Goal: Information Seeking & Learning: Learn about a topic

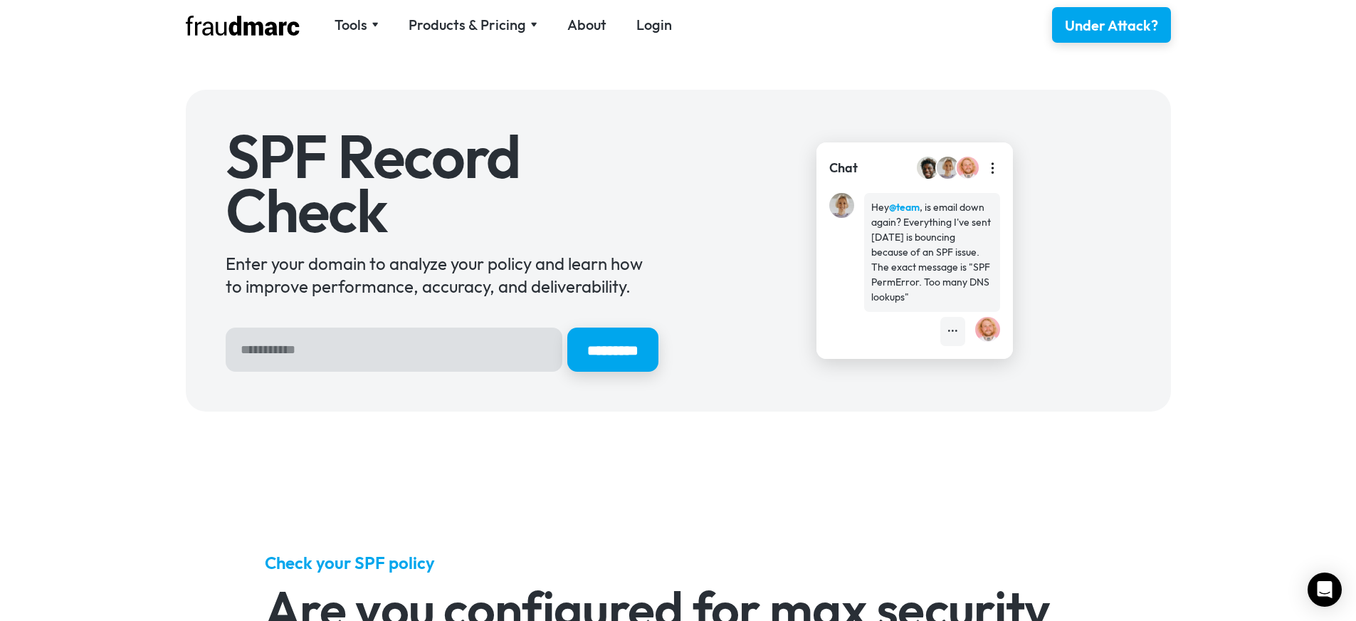
click at [419, 357] on input "Hero Sign Up Form" at bounding box center [394, 349] width 337 height 44
type input "********"
click at [614, 355] on input "*********" at bounding box center [612, 350] width 95 height 46
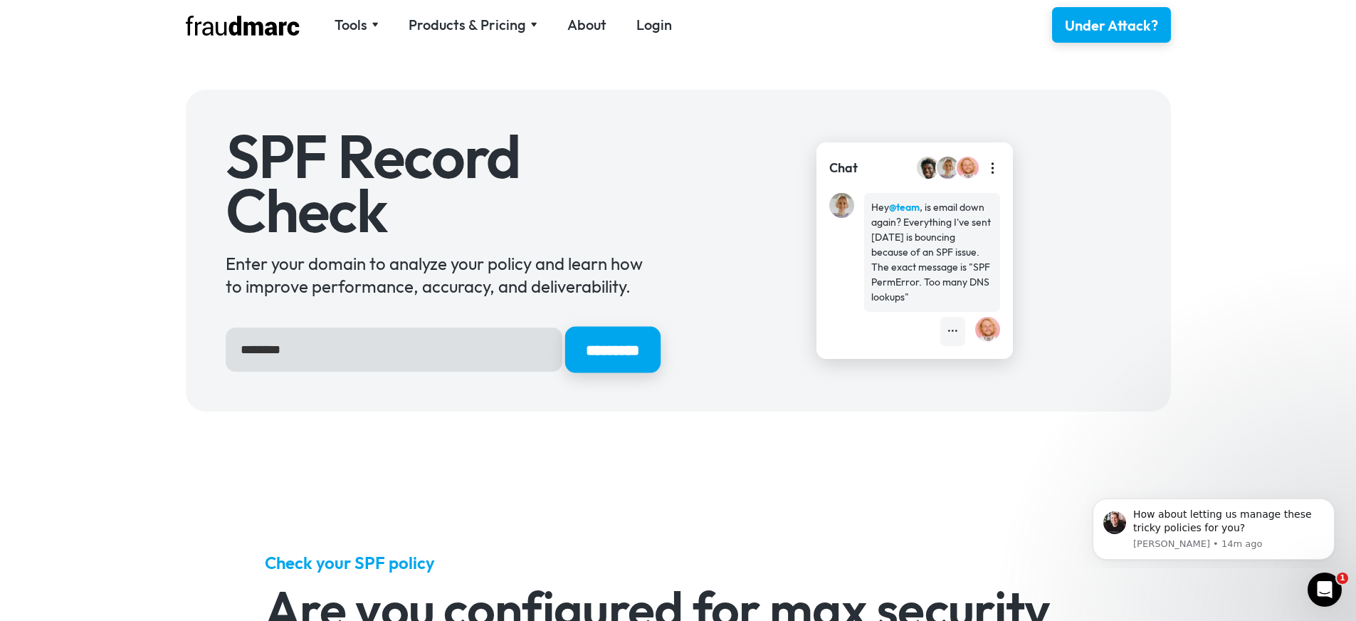
click at [599, 340] on input "*********" at bounding box center [612, 350] width 95 height 46
click at [1327, 500] on icon "Dismiss notification" at bounding box center [1331, 502] width 8 height 8
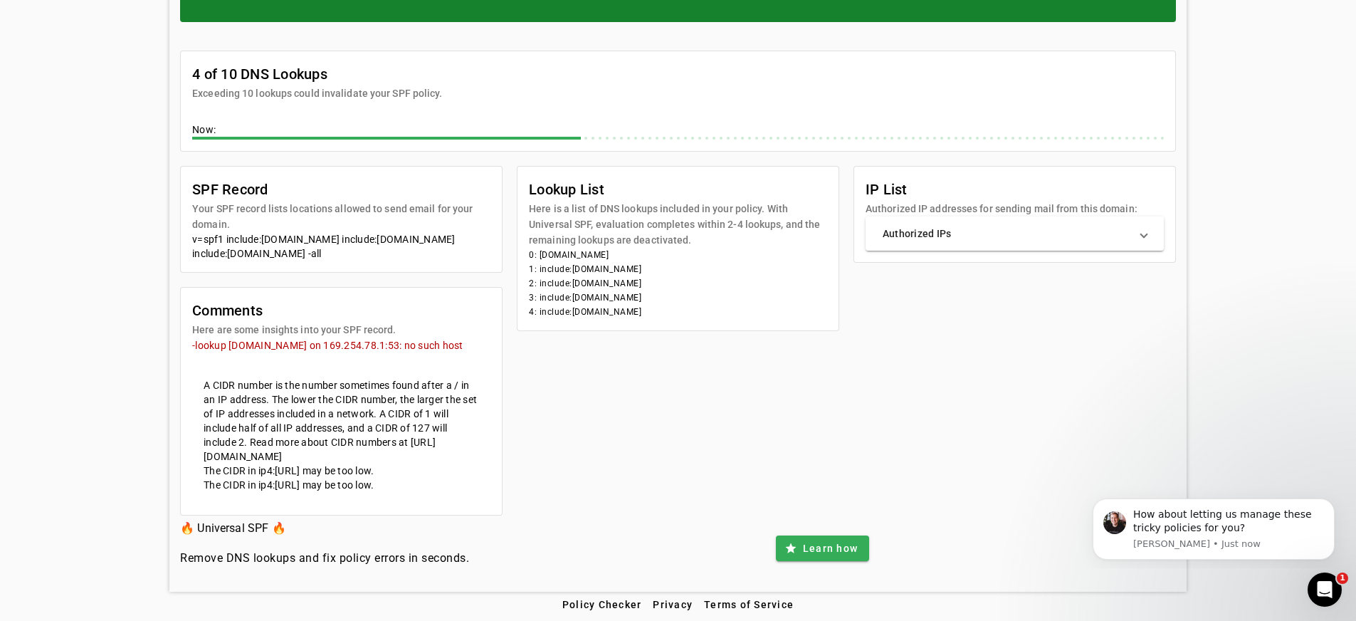
scroll to position [233, 0]
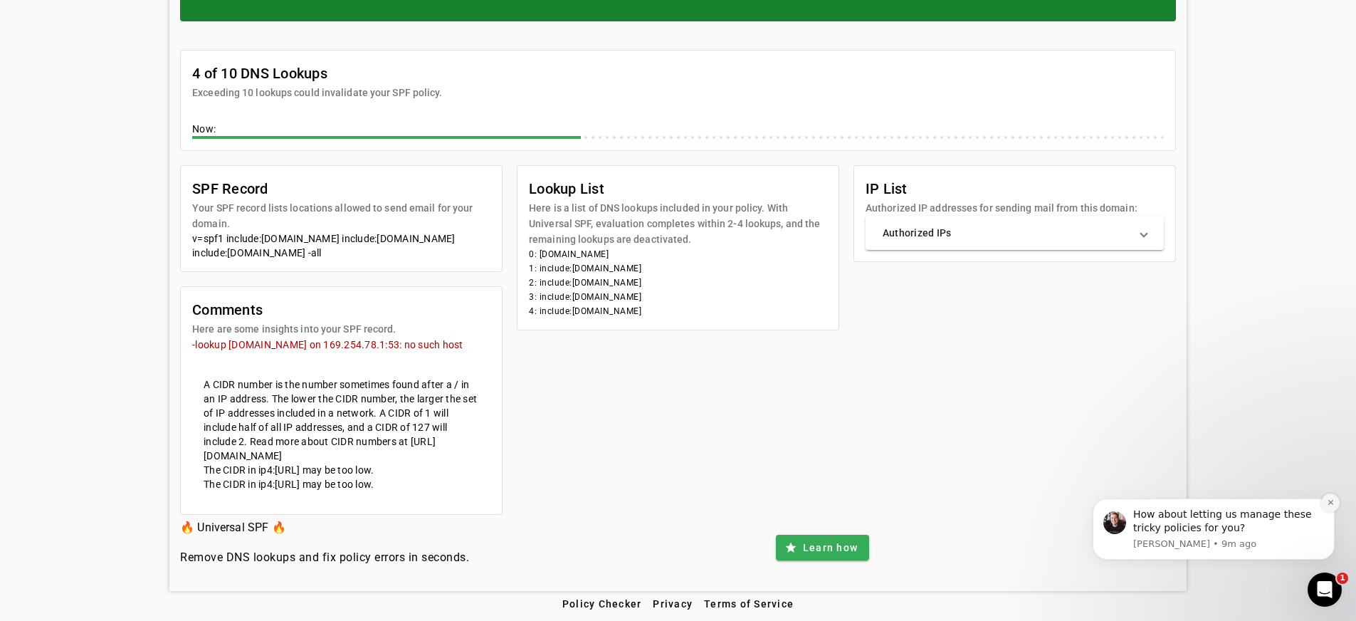
click at [1331, 501] on icon "Dismiss notification" at bounding box center [1330, 502] width 5 height 5
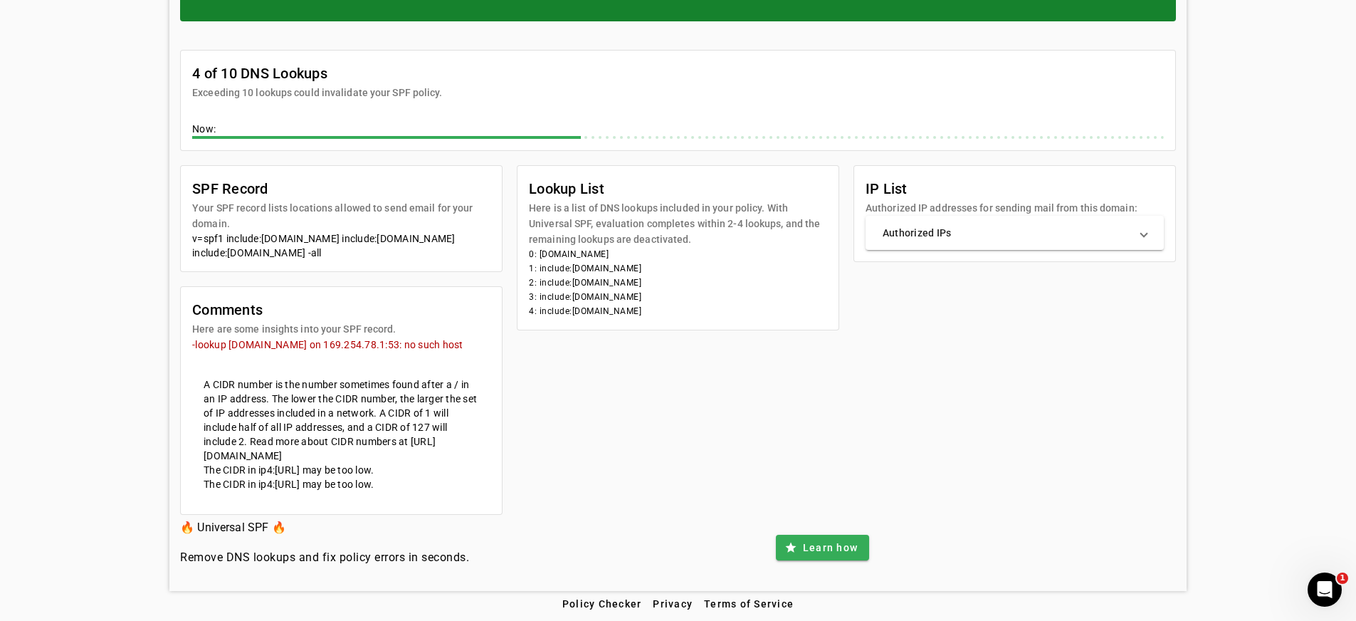
scroll to position [0, 0]
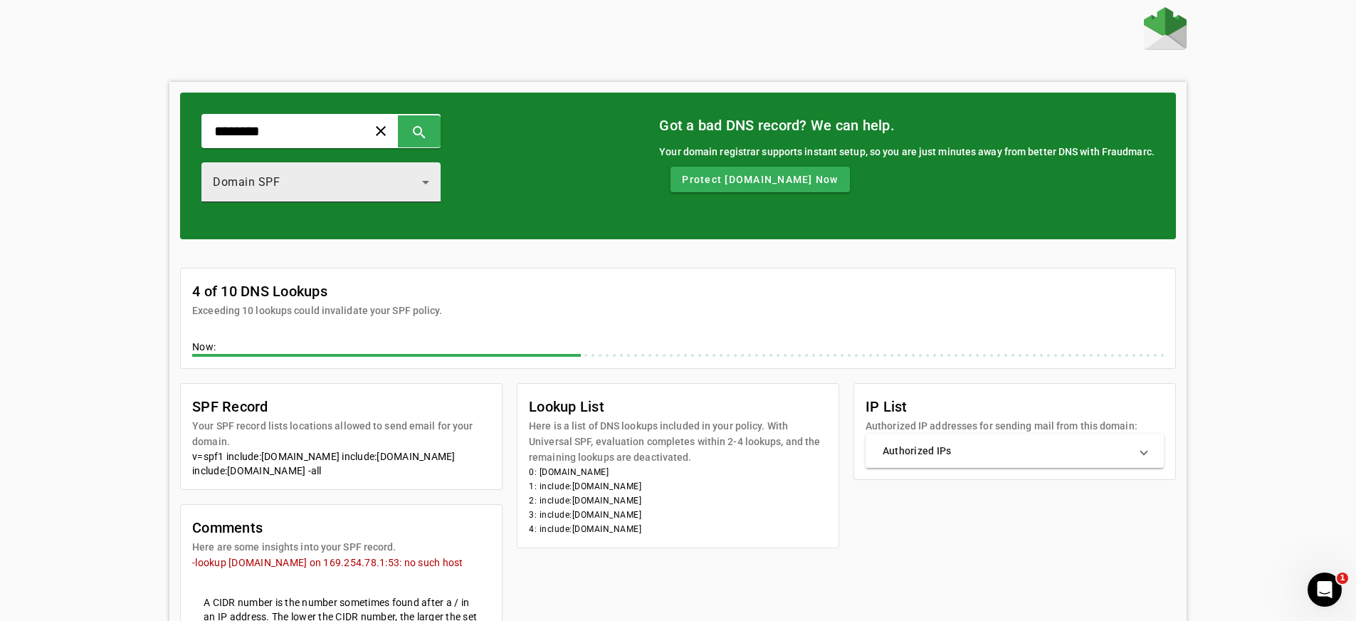
click at [346, 181] on div "Domain SPF" at bounding box center [317, 182] width 209 height 17
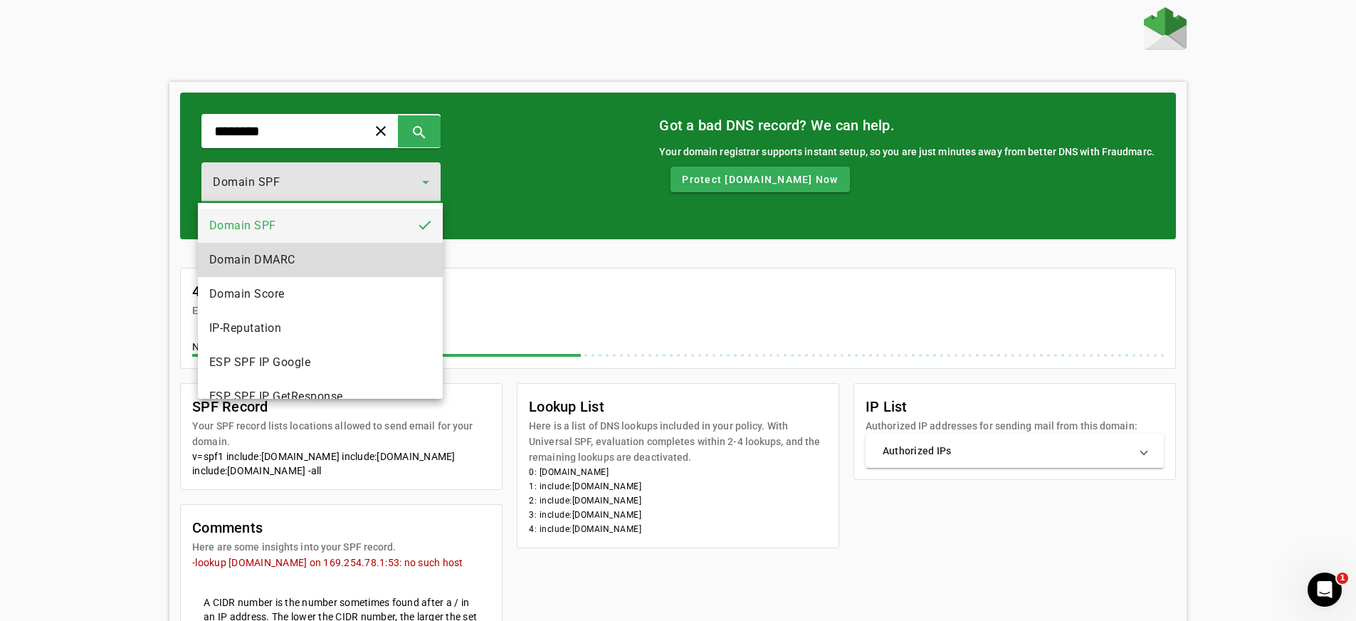
click at [325, 261] on mat-option "Domain DMARC" at bounding box center [320, 260] width 245 height 34
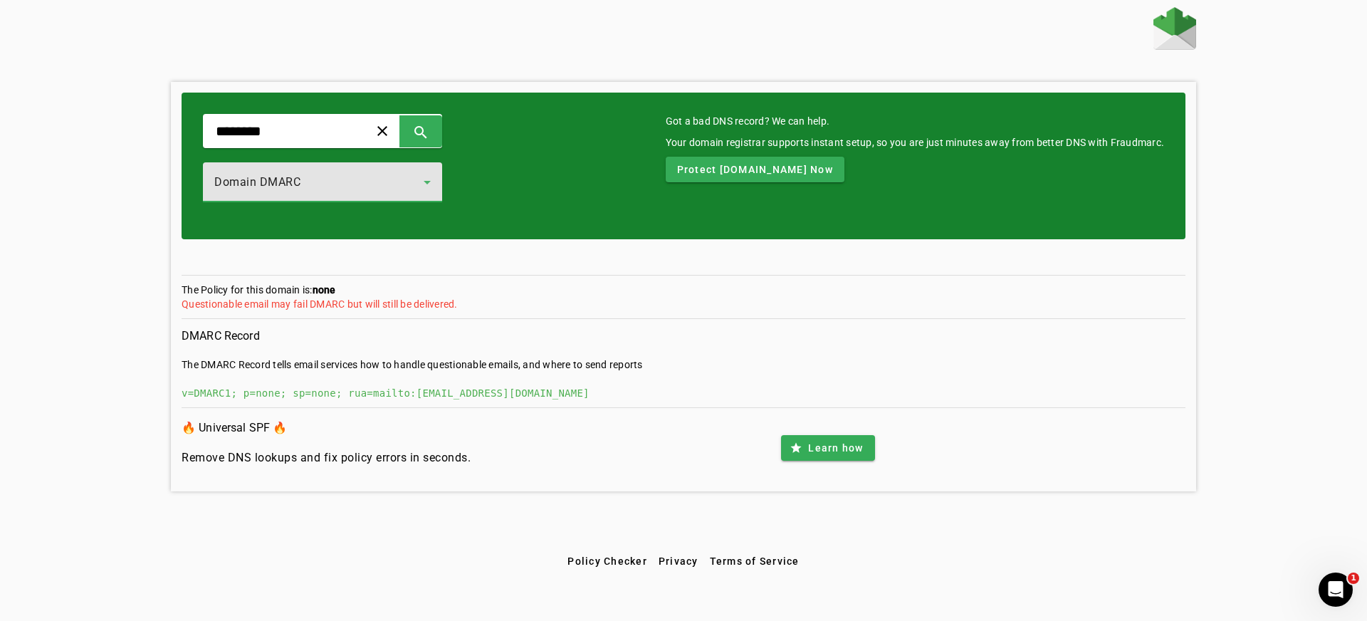
click at [424, 182] on div "Domain DMARC" at bounding box center [322, 182] width 216 height 17
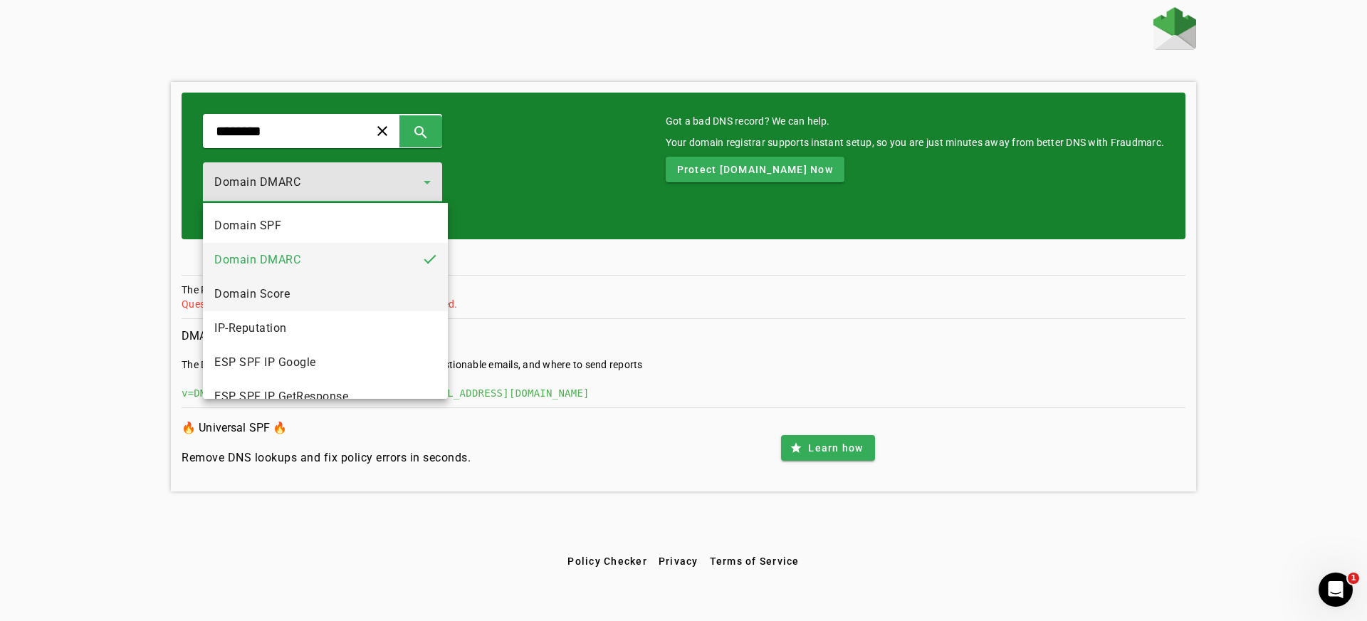
click at [391, 292] on mat-option "Domain Score" at bounding box center [325, 294] width 245 height 34
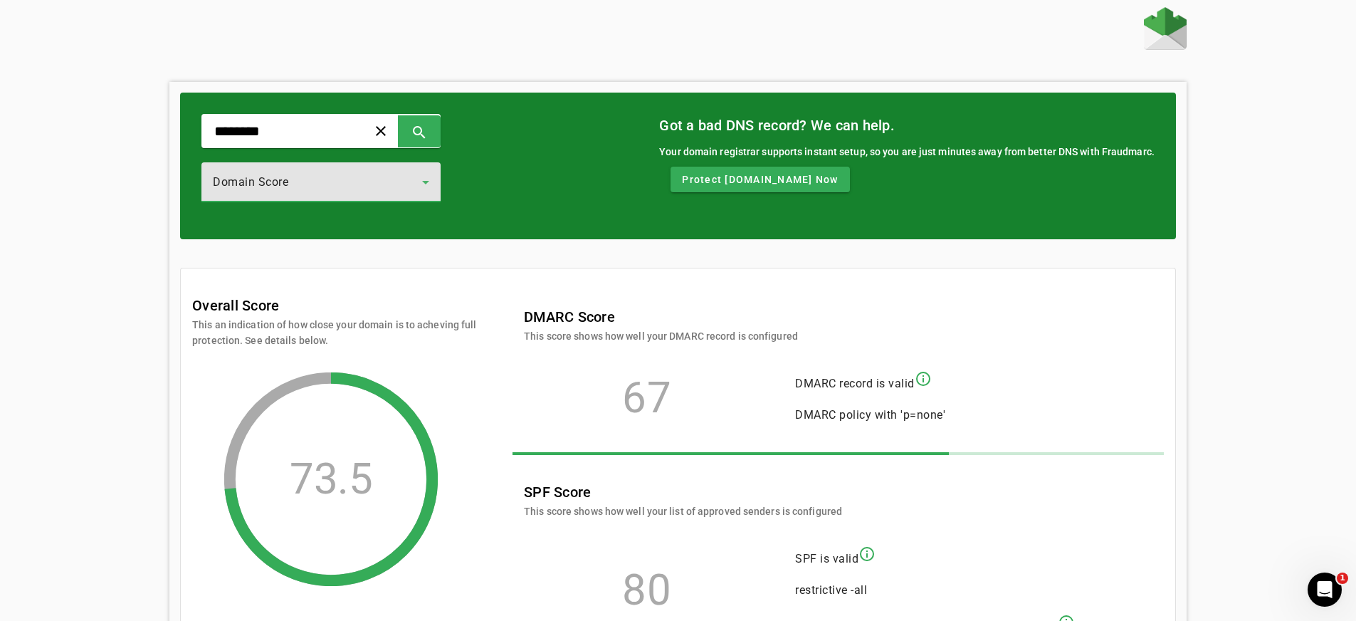
click at [407, 183] on div "Domain Score" at bounding box center [317, 182] width 209 height 17
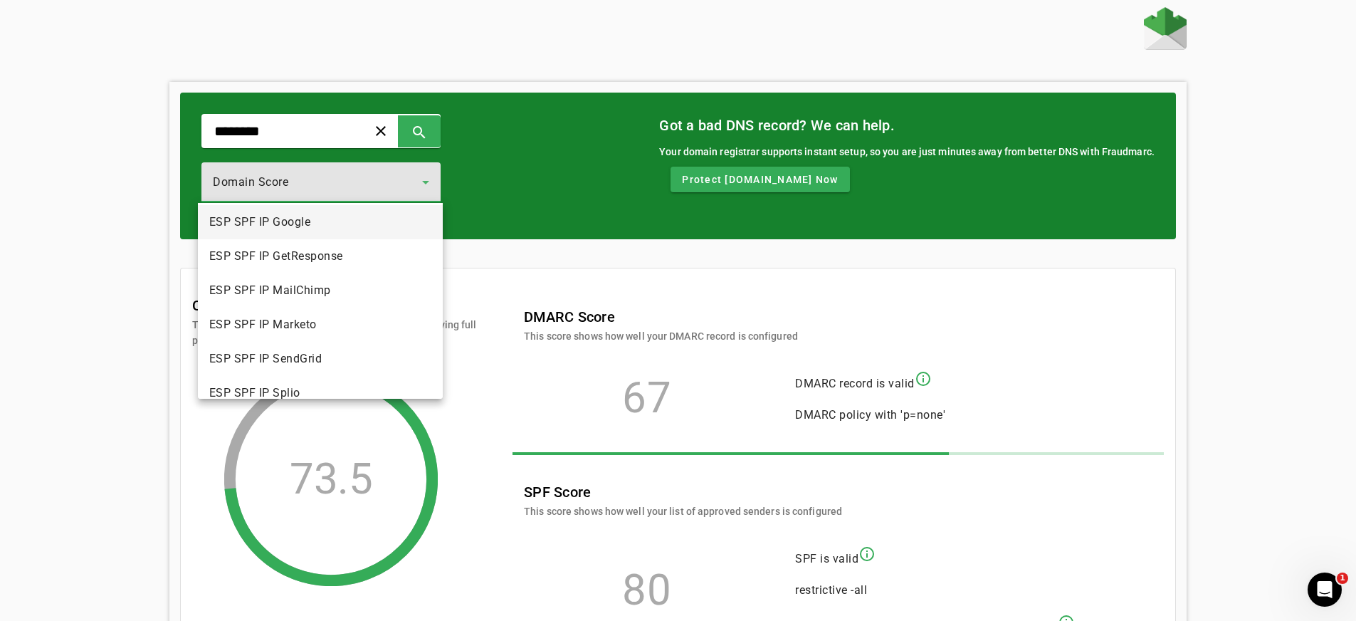
scroll to position [125, 0]
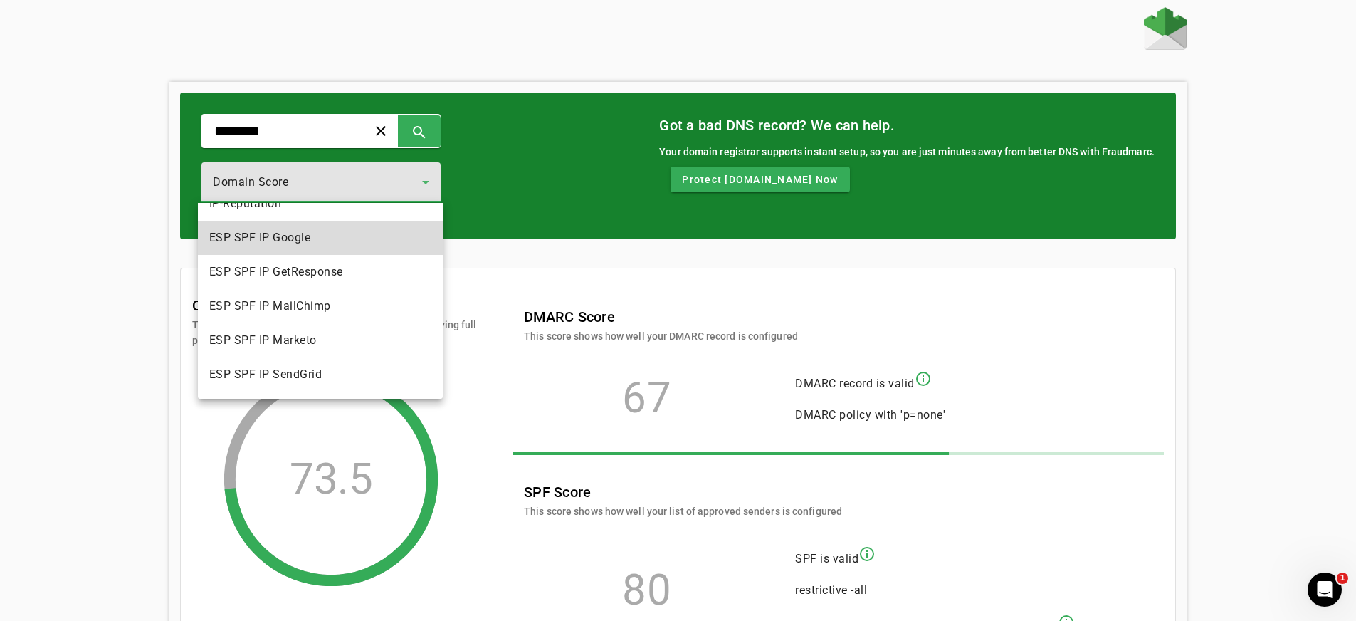
click at [368, 241] on mat-option "ESP SPF IP Google" at bounding box center [320, 238] width 245 height 34
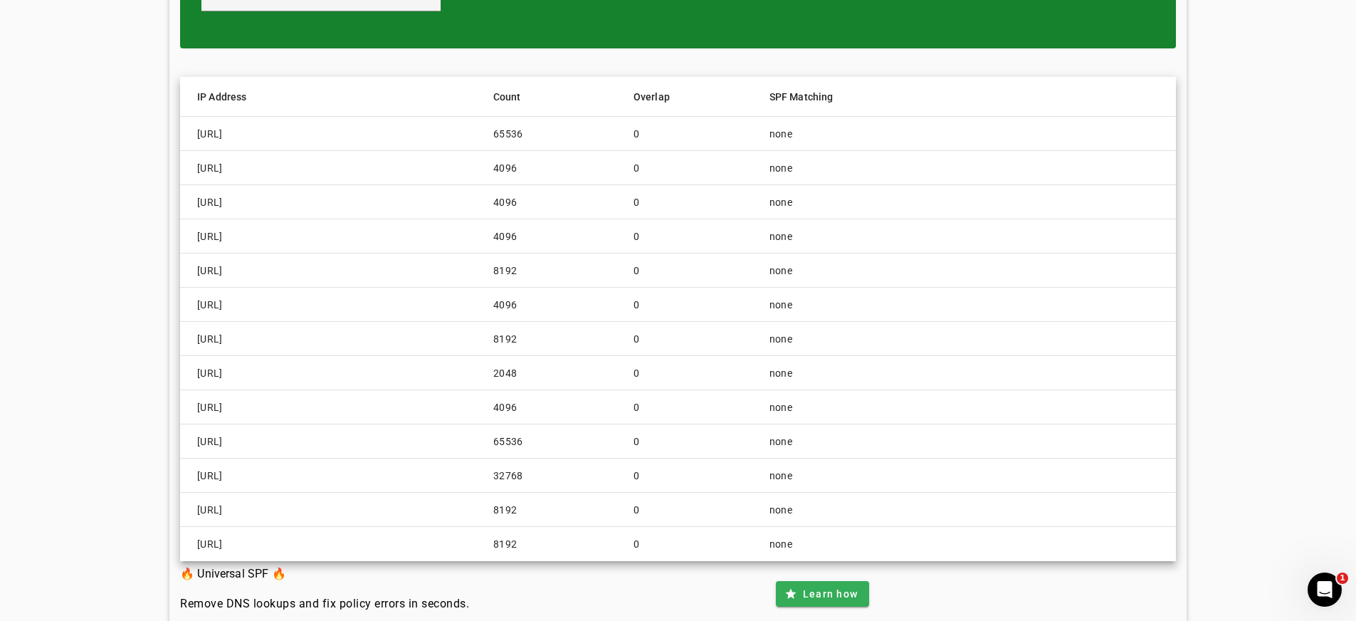
scroll to position [2, 0]
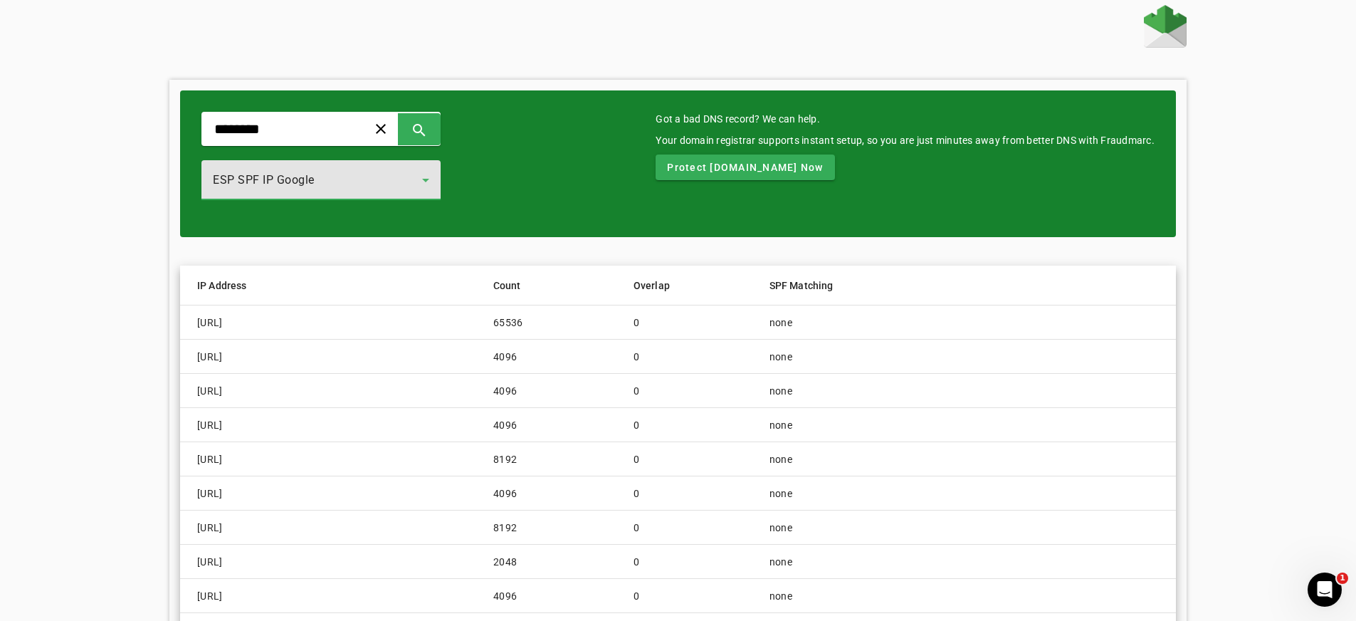
click at [340, 177] on div "ESP SPF IP Google" at bounding box center [317, 180] width 209 height 17
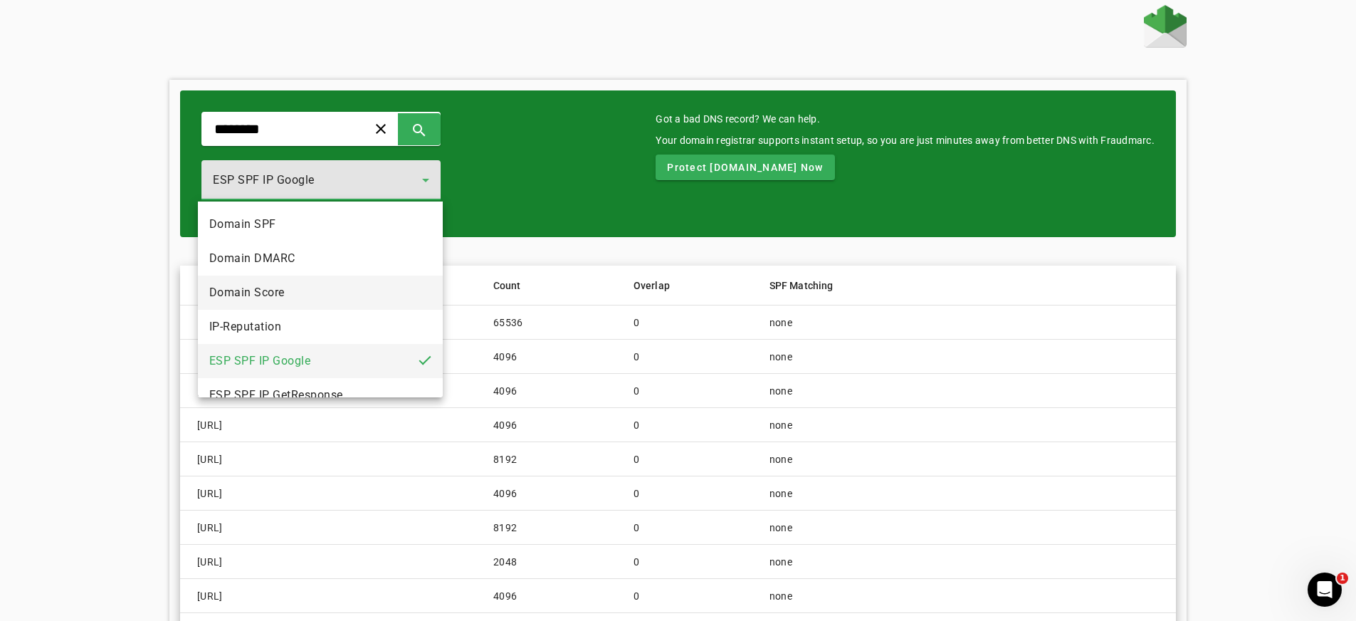
scroll to position [0, 0]
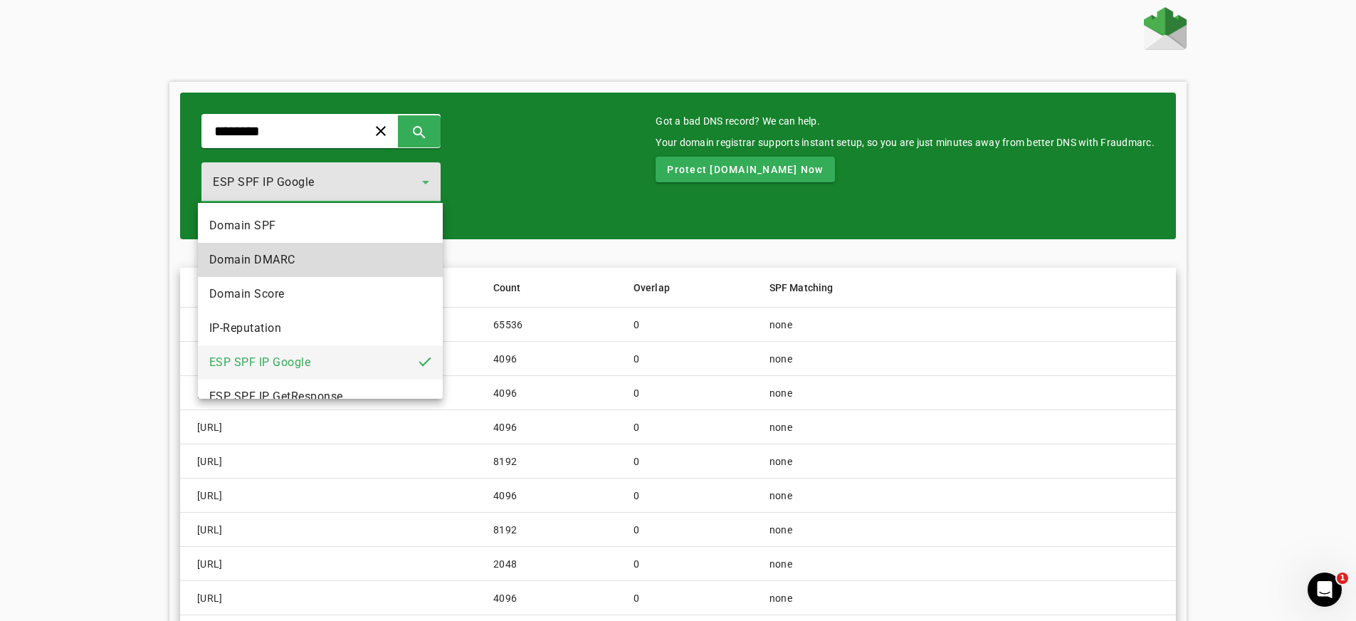
click at [367, 271] on mat-option "Domain DMARC" at bounding box center [320, 260] width 245 height 34
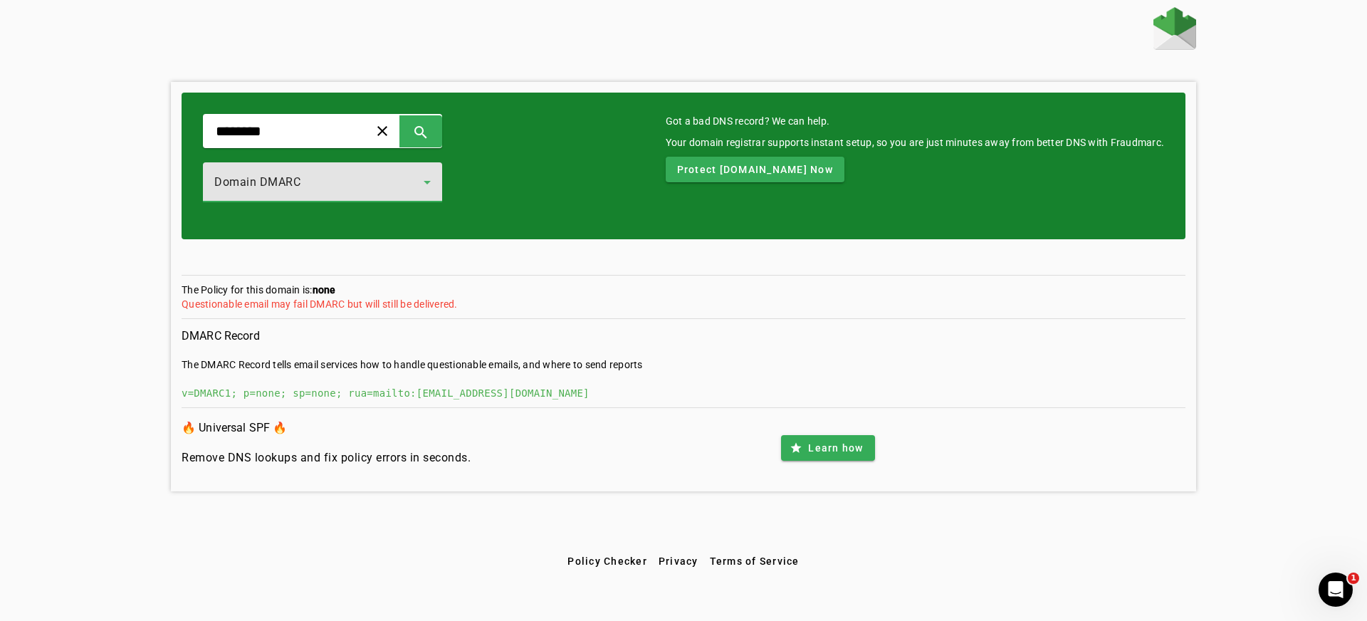
click at [392, 186] on div "Domain DMARC" at bounding box center [318, 182] width 209 height 17
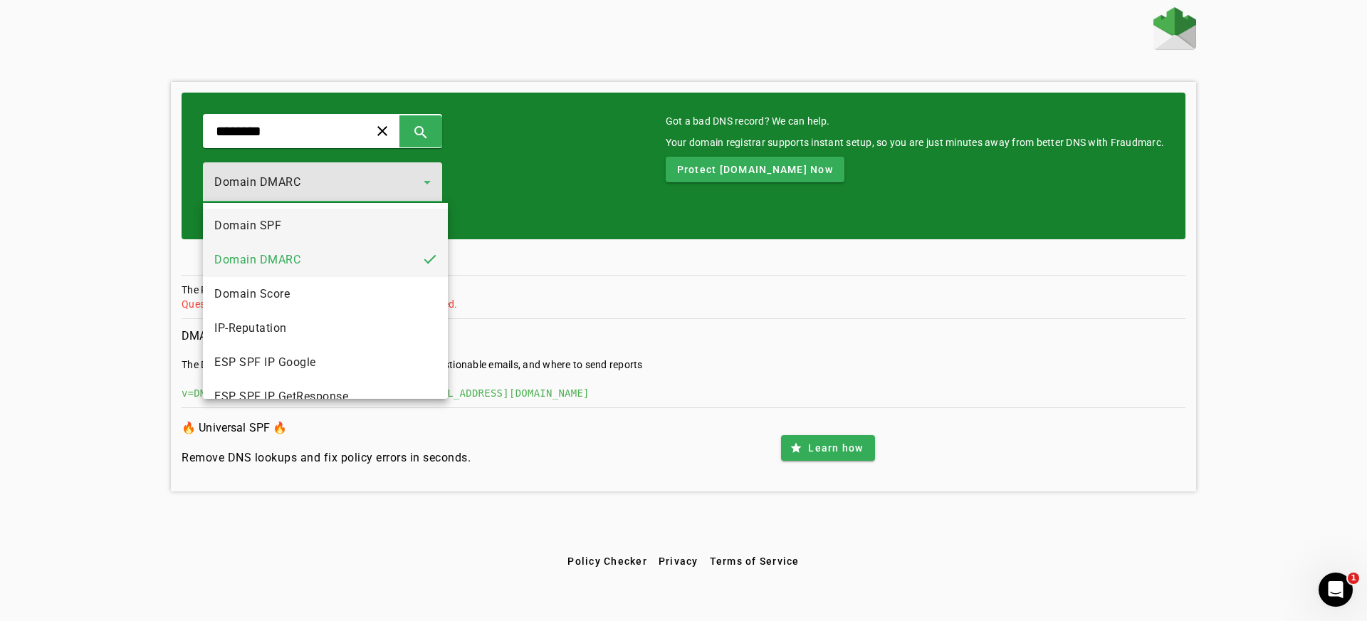
click at [367, 224] on mat-option "Domain SPF" at bounding box center [325, 226] width 245 height 34
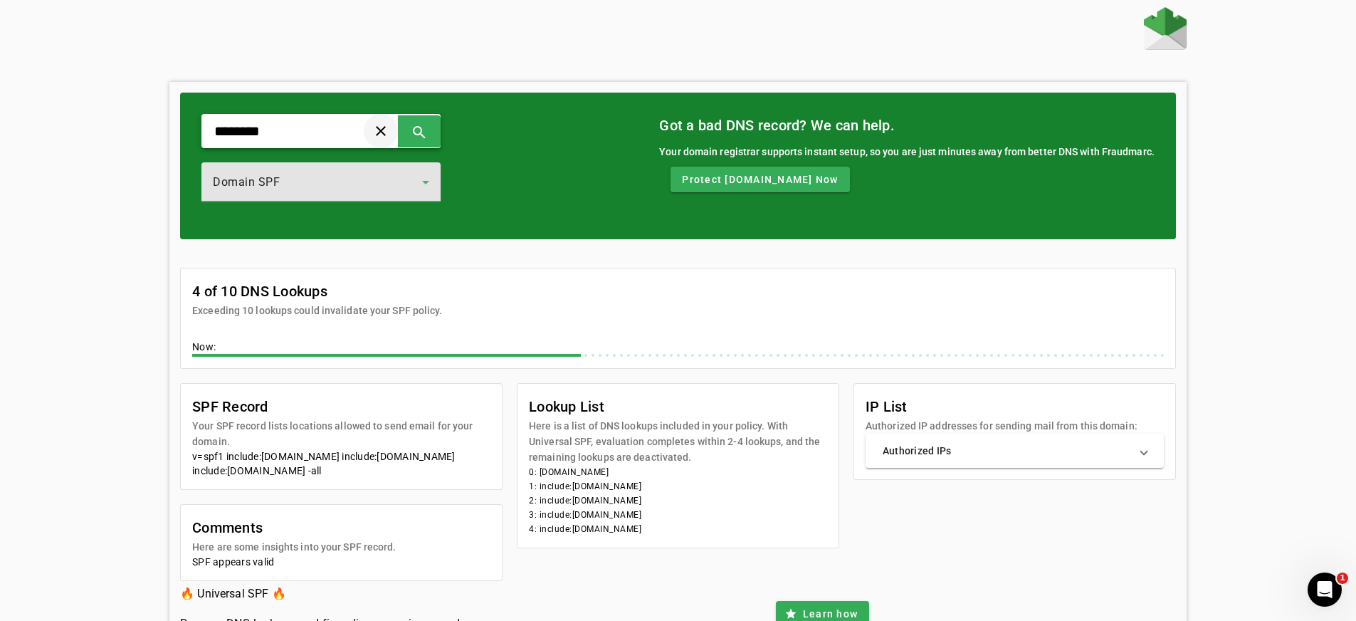
click at [380, 130] on span at bounding box center [381, 131] width 34 height 34
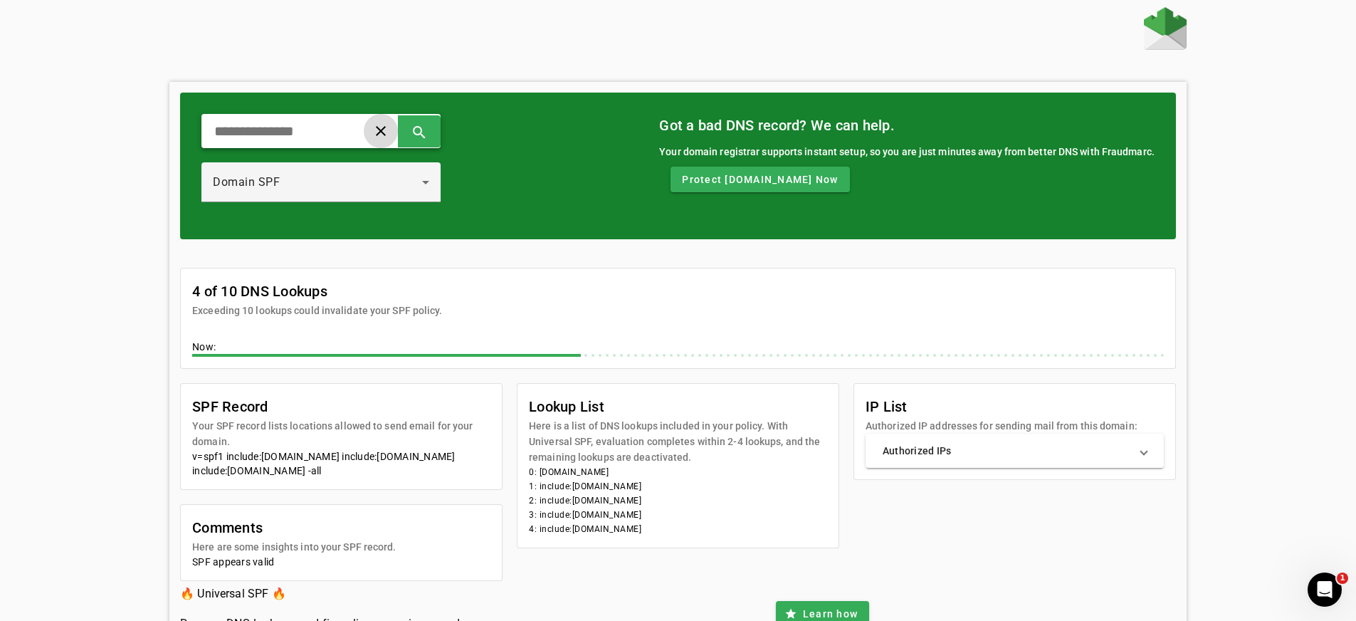
click at [377, 135] on span at bounding box center [381, 131] width 34 height 34
click at [342, 184] on div "Domain SPF" at bounding box center [317, 182] width 209 height 17
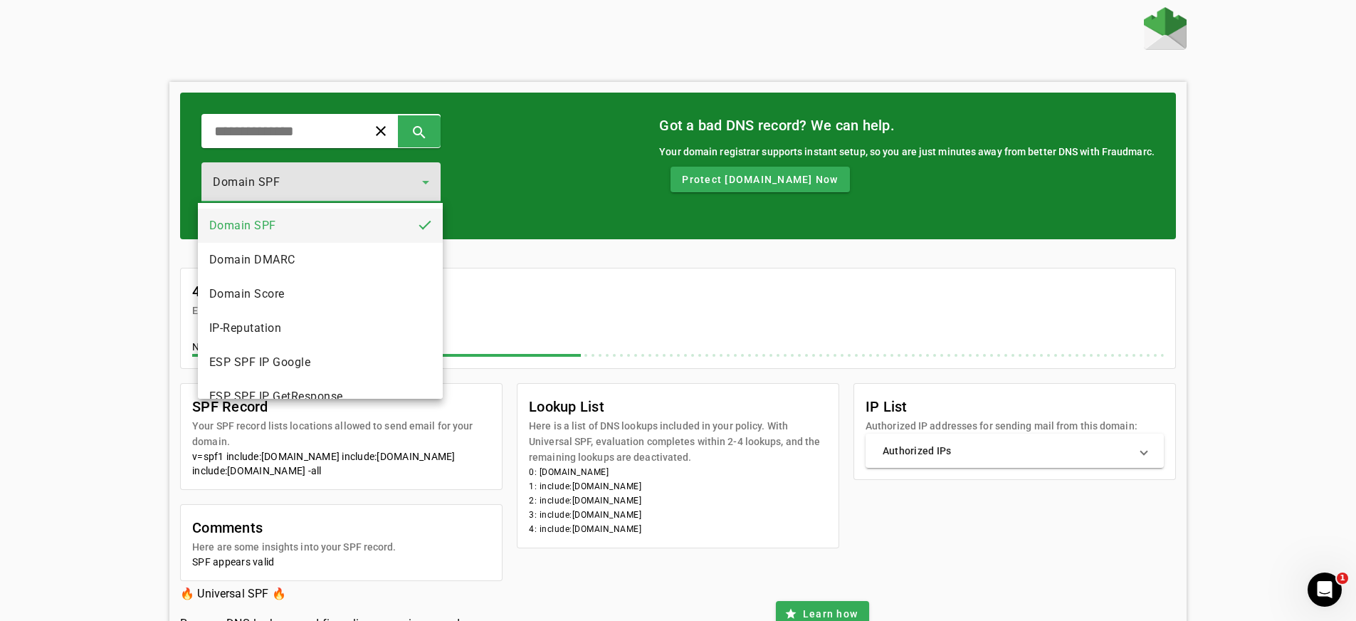
click at [352, 222] on mat-option "Domain SPF" at bounding box center [320, 226] width 245 height 34
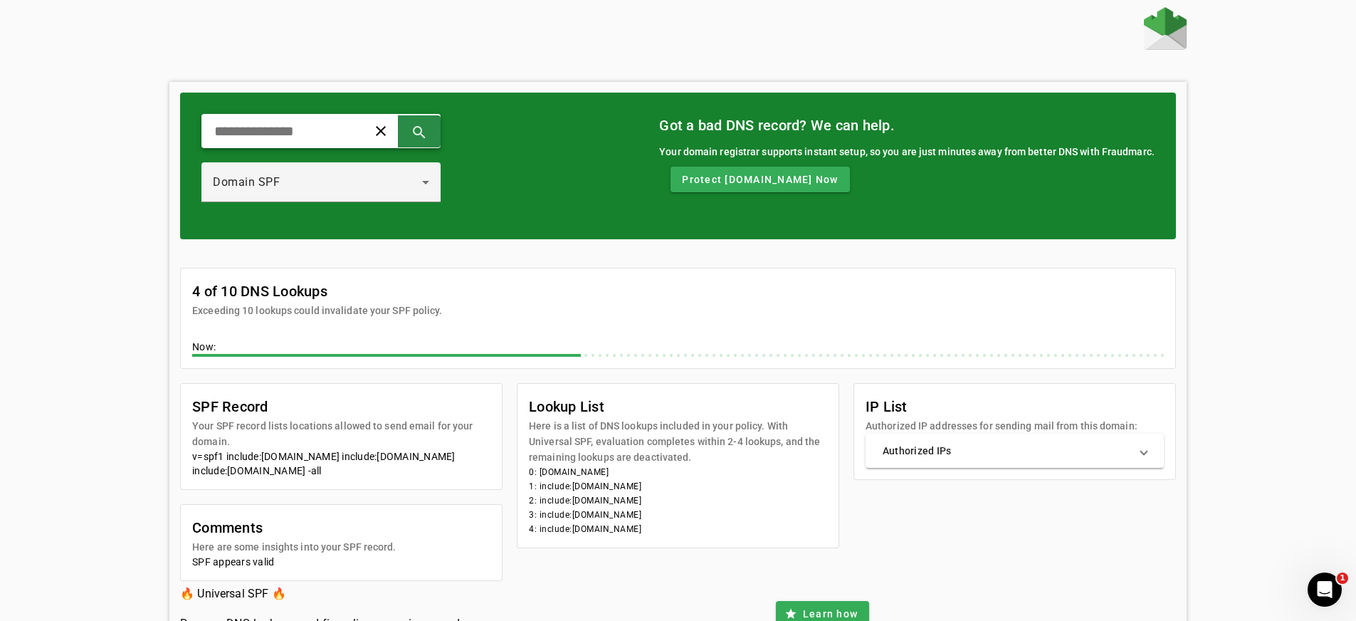
click at [417, 122] on span at bounding box center [419, 131] width 34 height 34
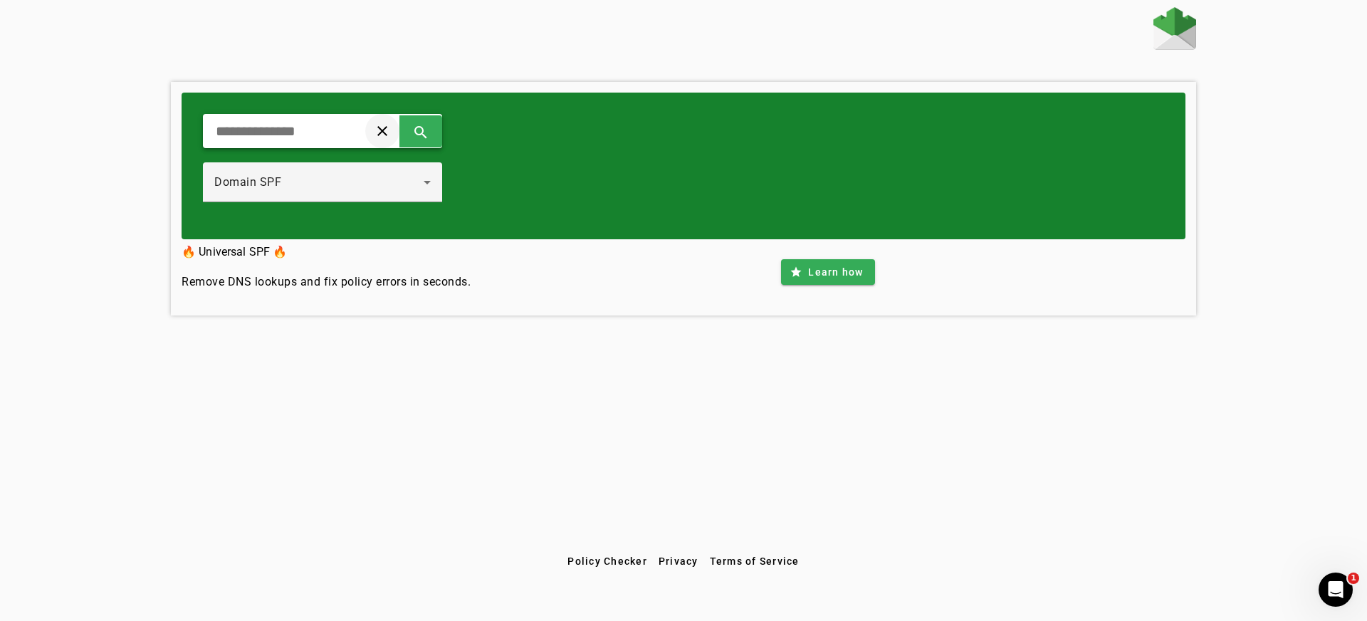
click at [372, 131] on span at bounding box center [382, 131] width 34 height 34
click at [385, 132] on span at bounding box center [382, 131] width 34 height 34
click at [302, 126] on input "text" at bounding box center [280, 130] width 132 height 17
type input "********"
click at [419, 121] on span at bounding box center [421, 131] width 34 height 34
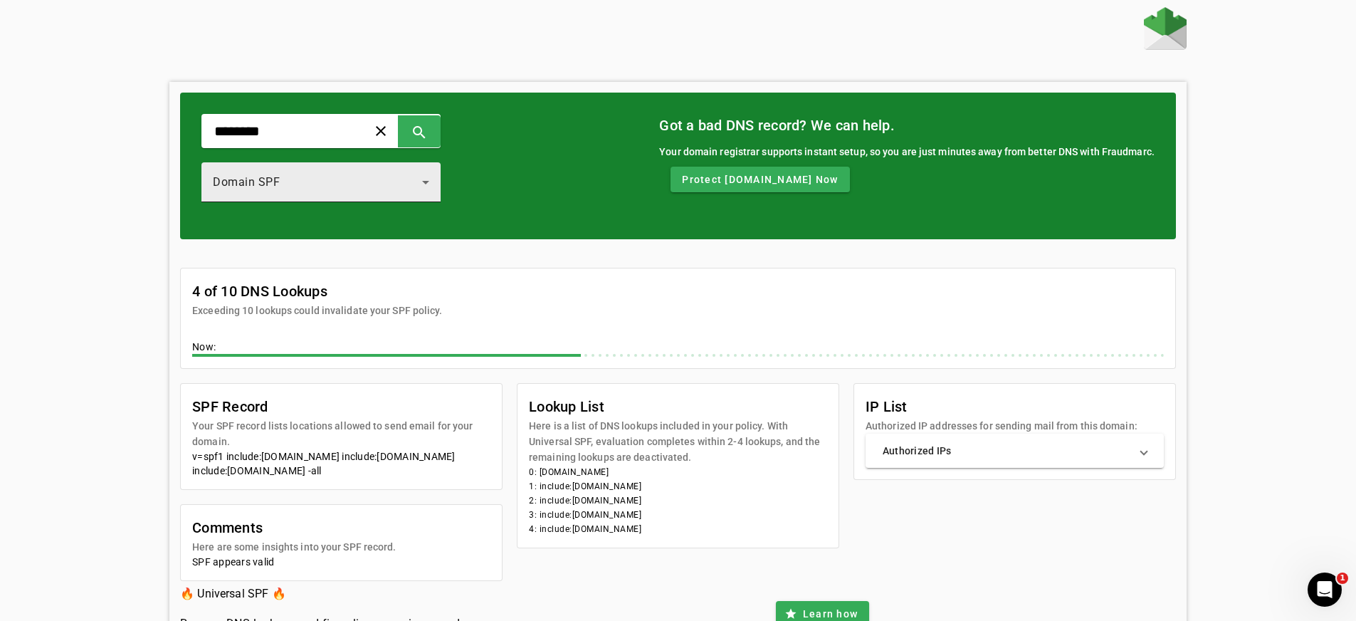
click at [326, 182] on div "Domain SPF" at bounding box center [317, 182] width 209 height 17
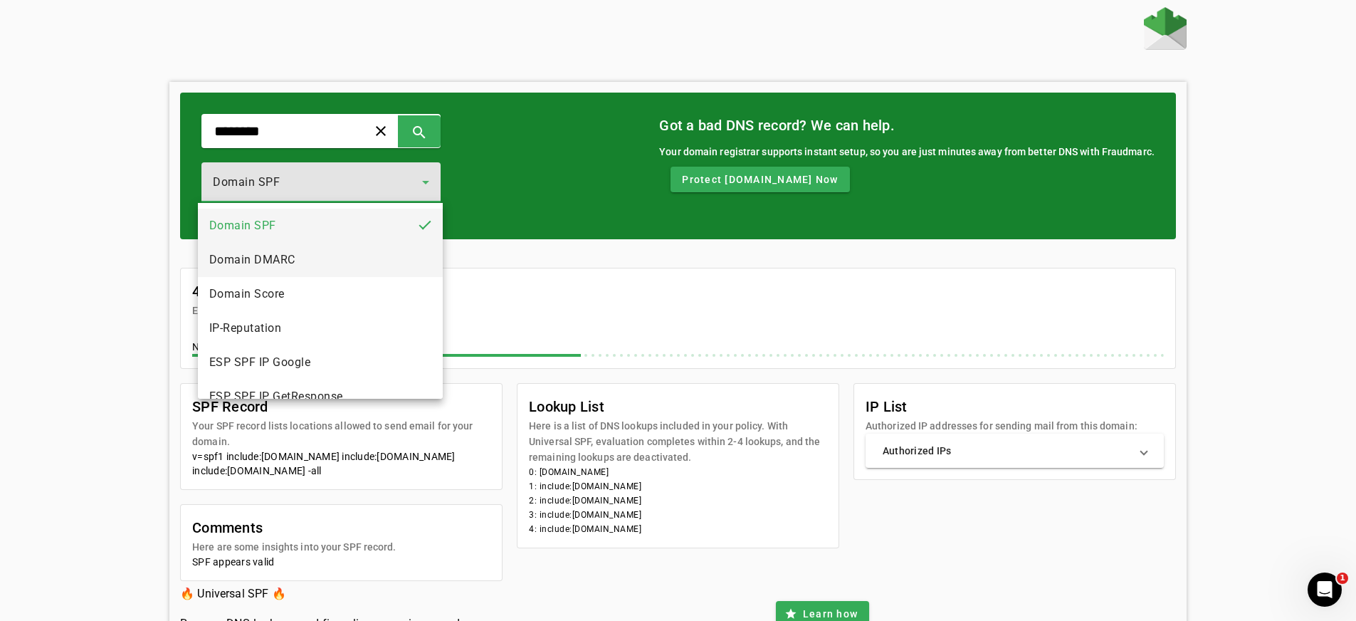
click at [301, 269] on mat-option "Domain DMARC" at bounding box center [320, 260] width 245 height 34
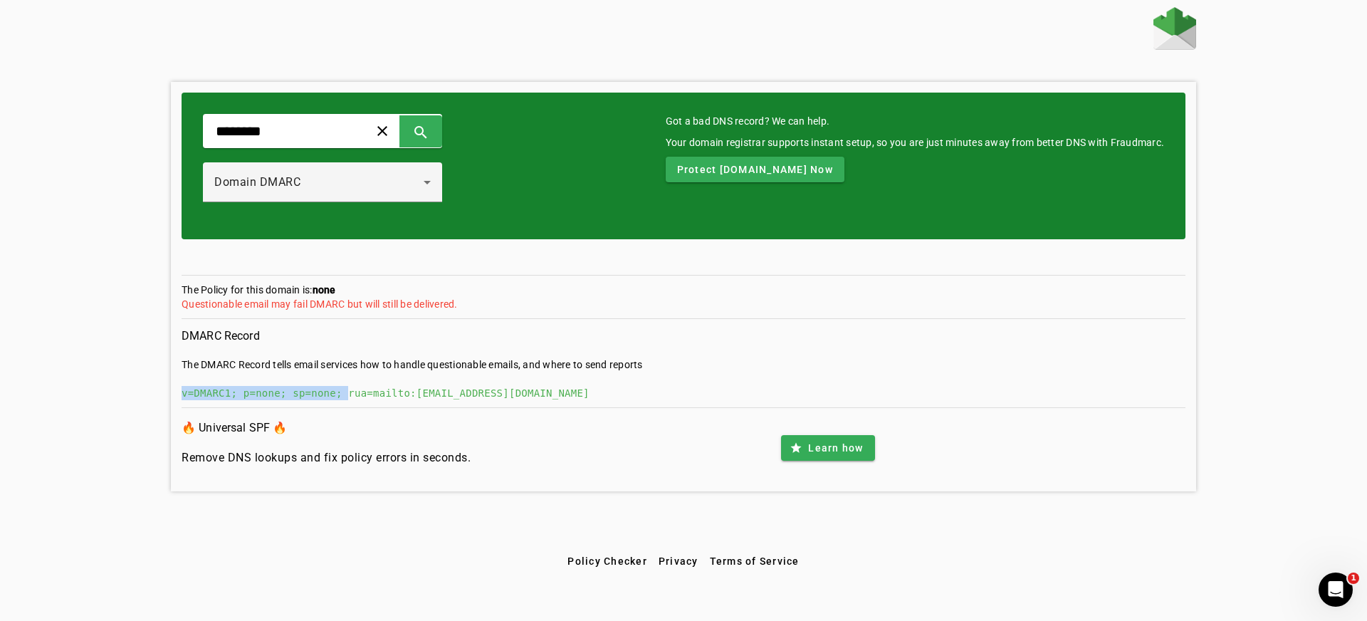
drag, startPoint x: 178, startPoint y: 393, endPoint x: 347, endPoint y: 394, distance: 168.7
click at [347, 394] on div "******** clear search Domain DMARC Got a bad DNS record? We can help. Your doma…" at bounding box center [683, 286] width 1025 height 409
copy div "v=DMARC1; p=none; sp=none;"
click at [320, 129] on input "********" at bounding box center [280, 130] width 132 height 17
drag, startPoint x: 184, startPoint y: 109, endPoint x: 170, endPoint y: 110, distance: 14.3
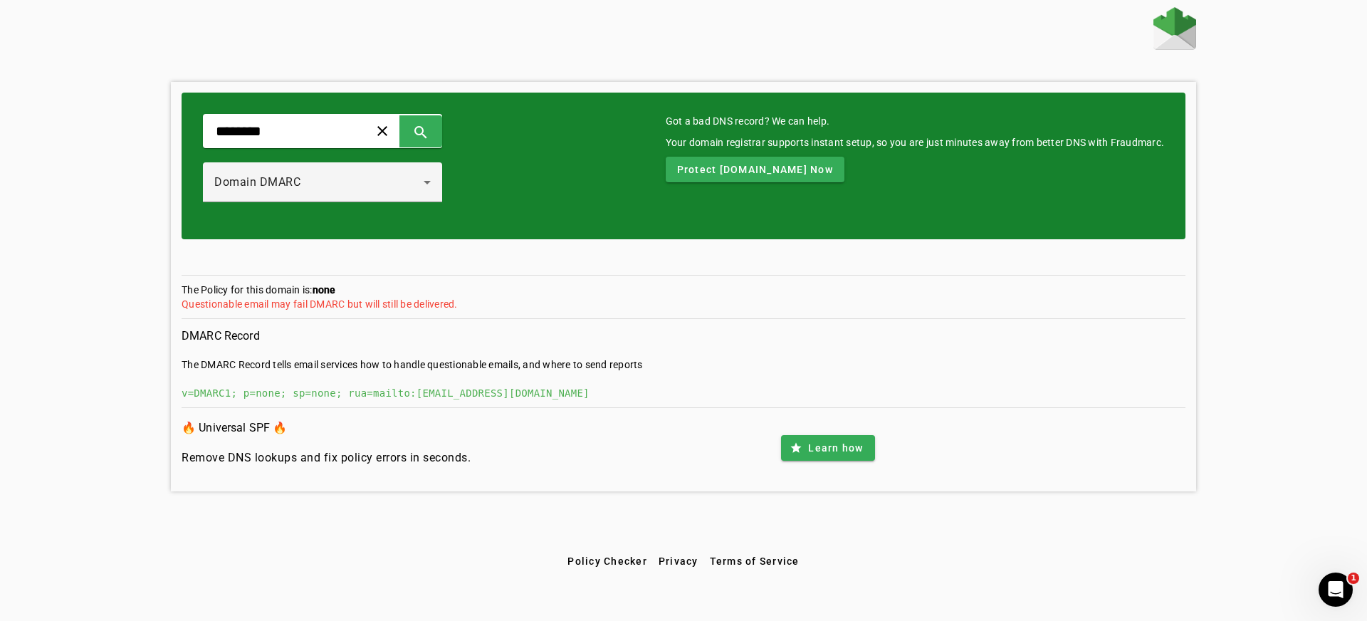
click at [172, 109] on div "******** clear search Domain DMARC Got a bad DNS record? We can help. Your doma…" at bounding box center [683, 286] width 1025 height 409
click at [330, 134] on input "*******" at bounding box center [280, 130] width 132 height 17
drag, startPoint x: 330, startPoint y: 134, endPoint x: 26, endPoint y: 111, distance: 304.1
click at [31, 110] on div "******* clear search Domain DMARC Got a bad DNS record? We can help. Your domai…" at bounding box center [683, 277] width 1367 height 541
paste input "**********"
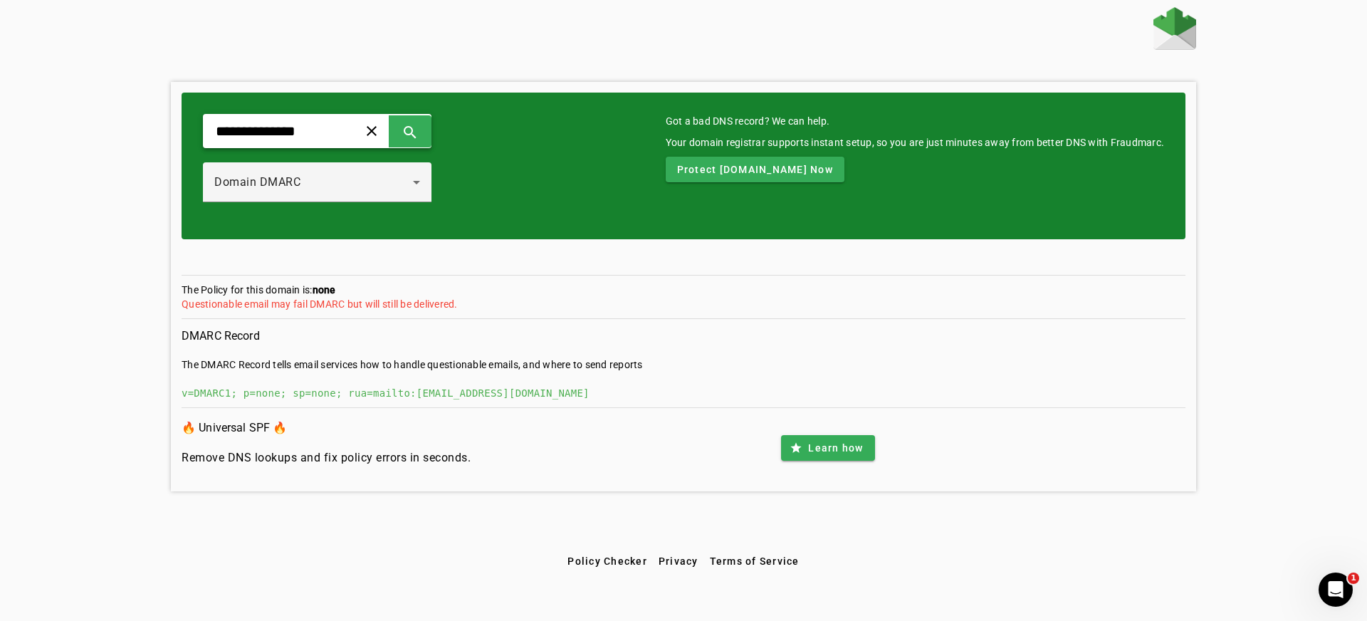
type input "**********"
click at [375, 183] on div "Domain DMARC" at bounding box center [313, 182] width 199 height 17
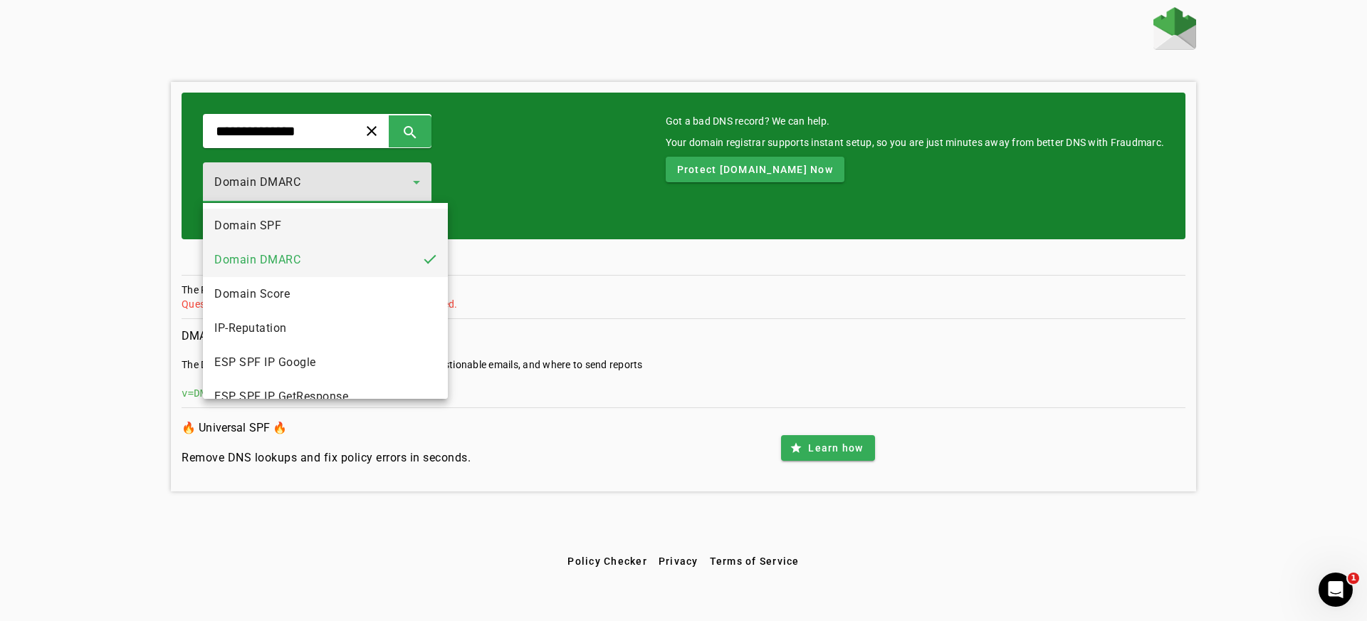
click at [348, 222] on mat-option "Domain SPF" at bounding box center [325, 226] width 245 height 34
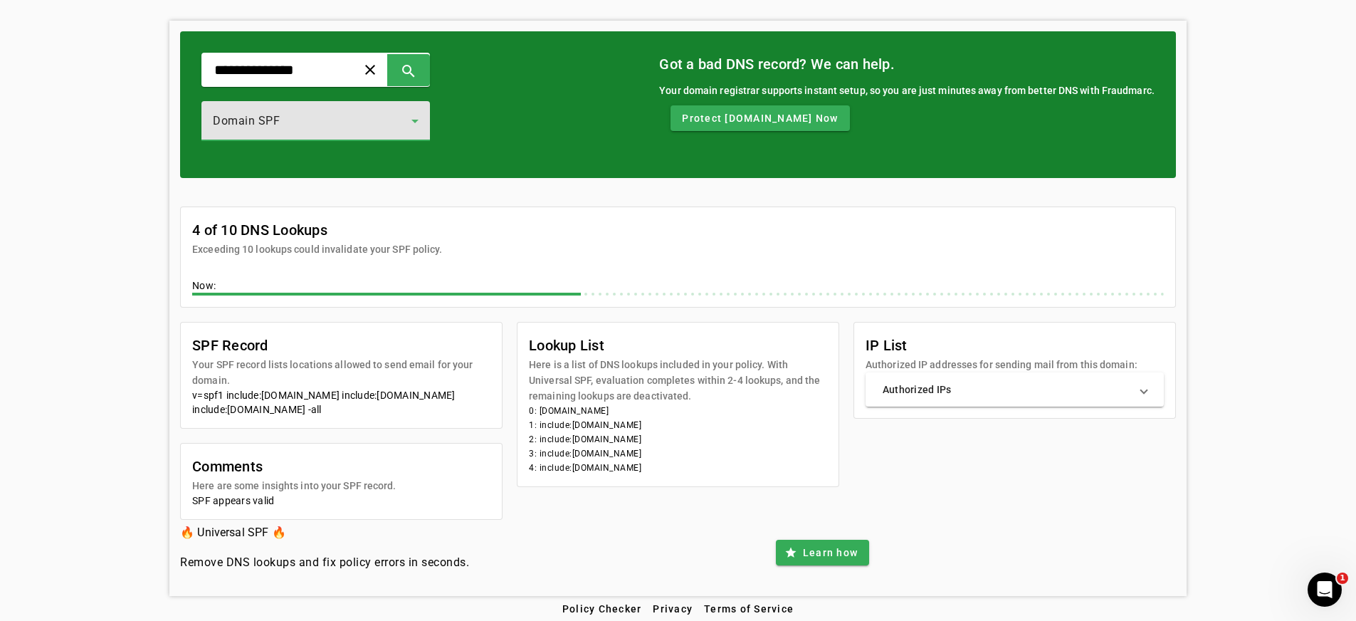
scroll to position [60, 0]
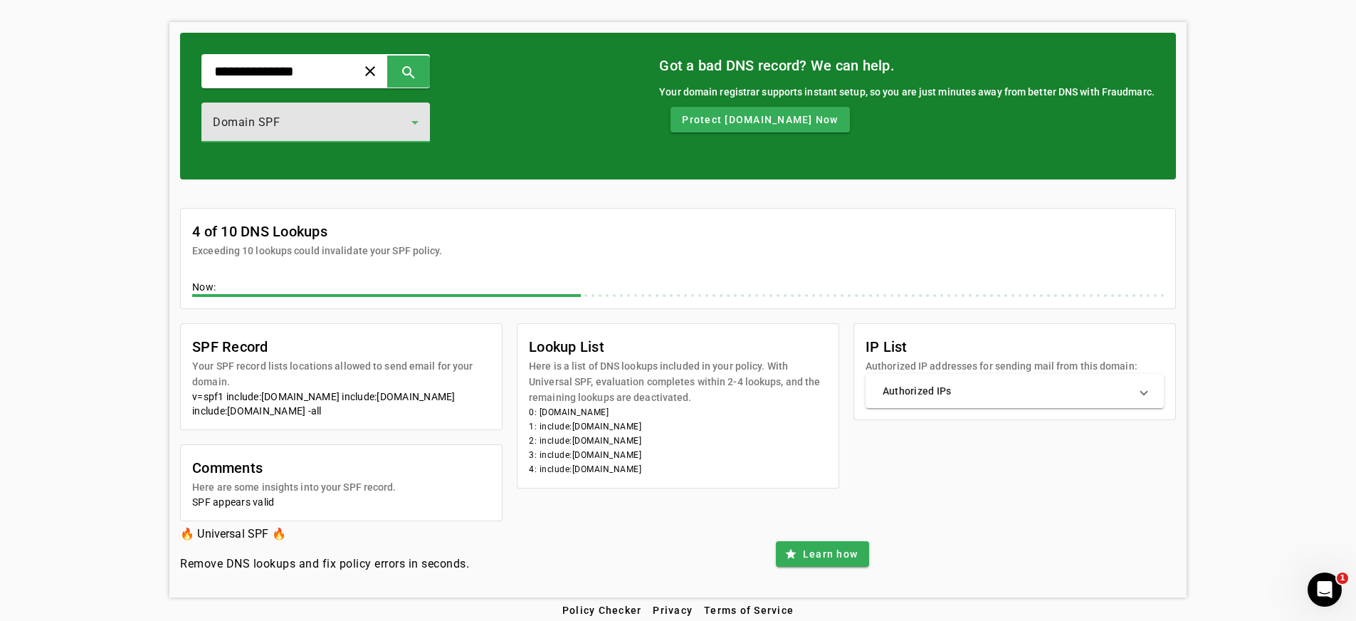
click at [290, 119] on div "Domain SPF" at bounding box center [312, 122] width 199 height 17
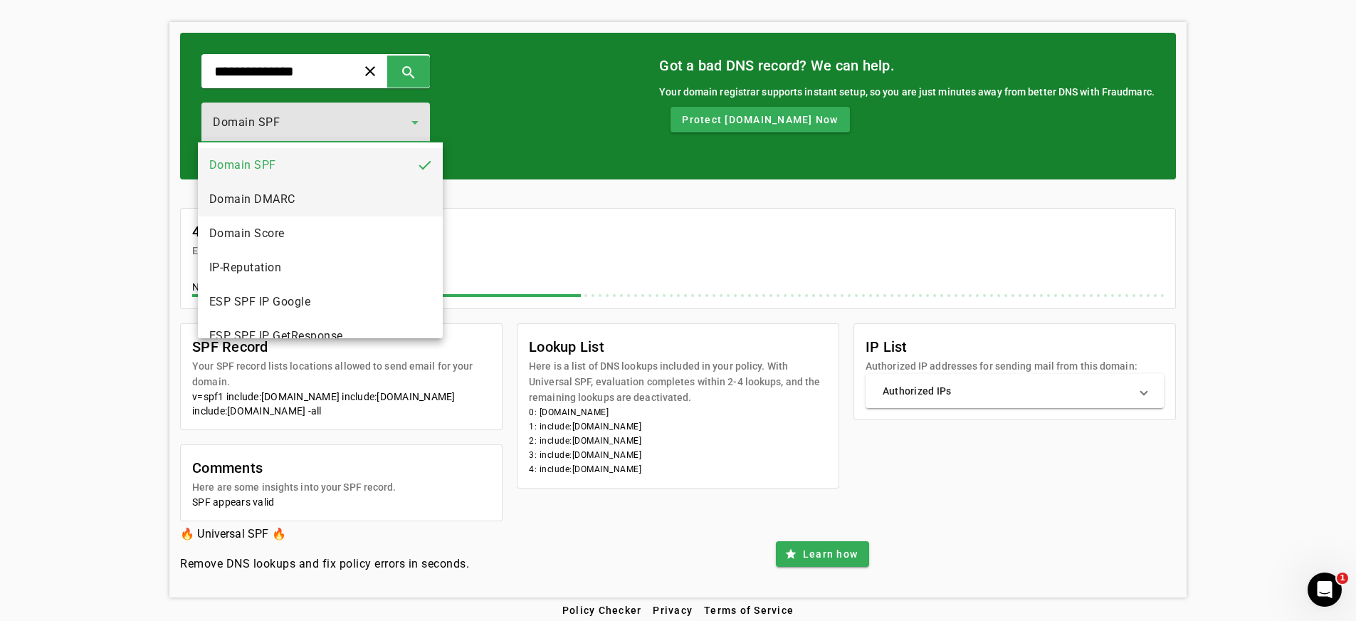
click at [272, 199] on span "Domain DMARC" at bounding box center [252, 199] width 86 height 17
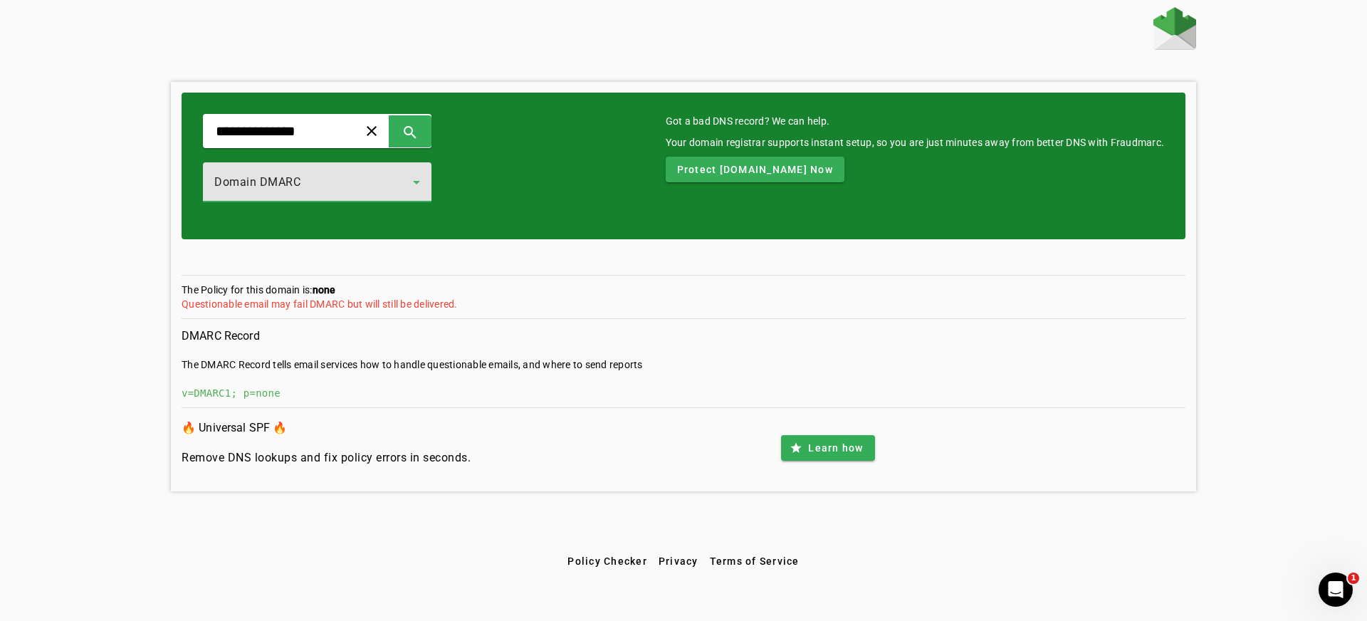
click at [293, 182] on span "Domain DMARC" at bounding box center [257, 182] width 86 height 14
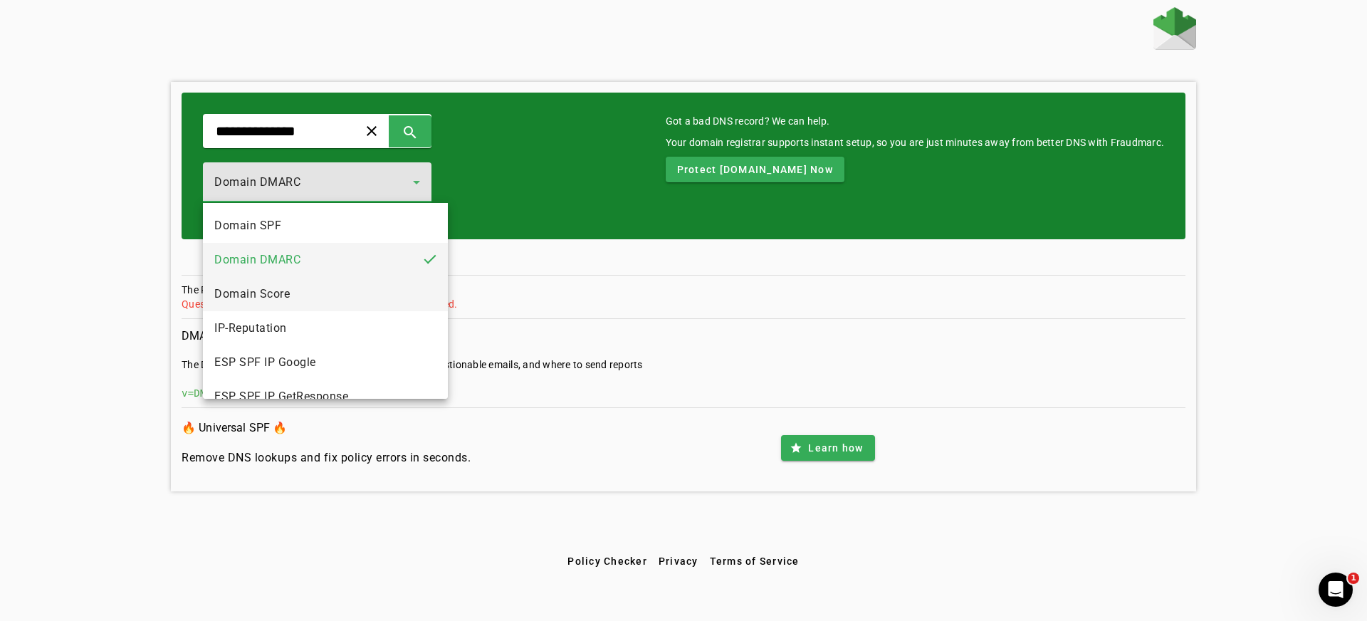
click at [287, 295] on span "Domain Score" at bounding box center [251, 293] width 75 height 17
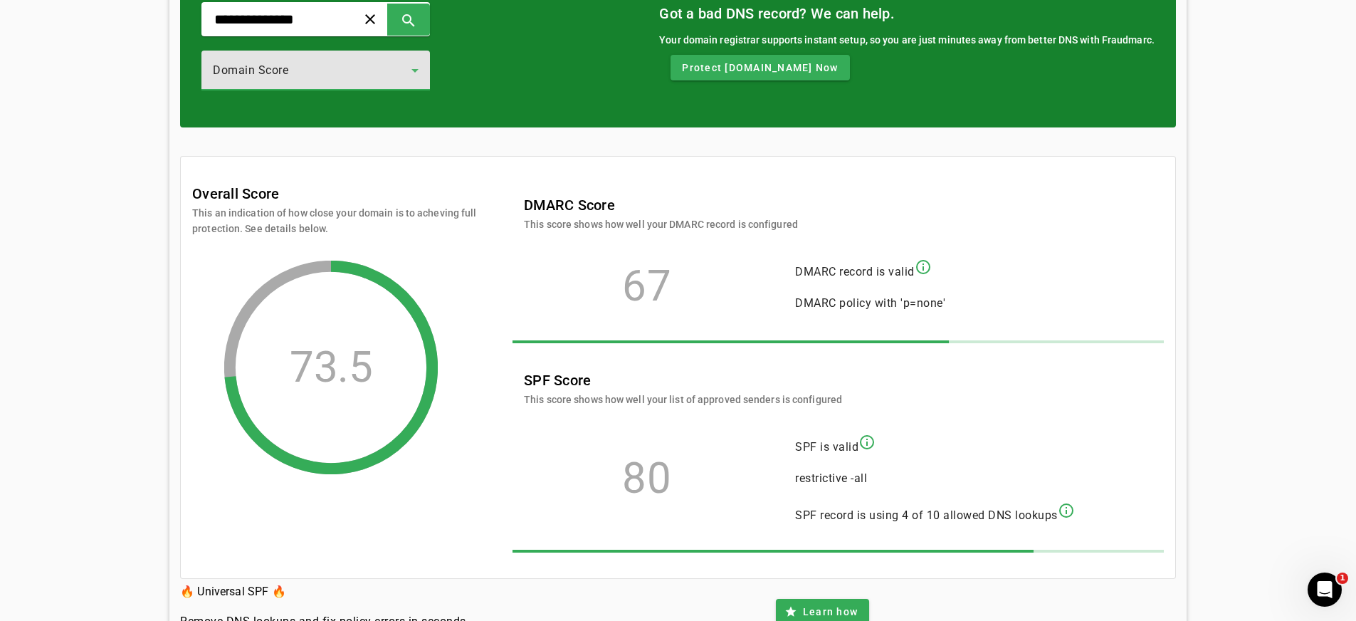
scroll to position [83, 0]
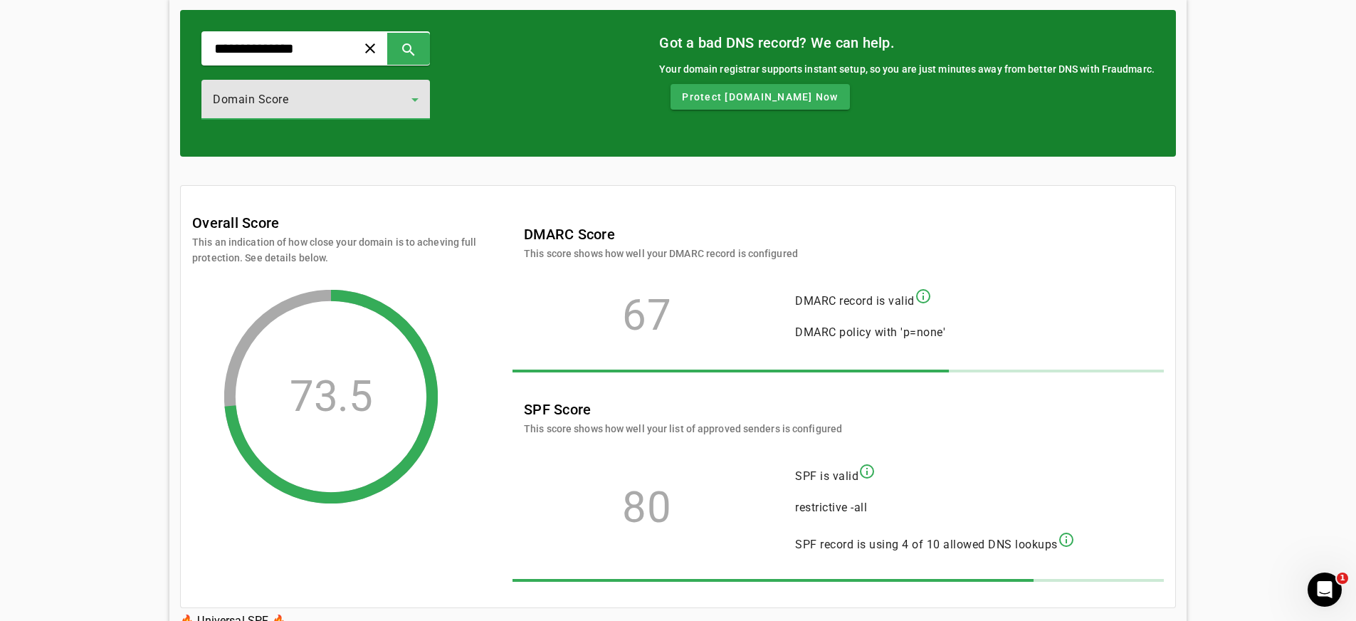
click at [312, 114] on div "Domain Score" at bounding box center [316, 100] width 206 height 40
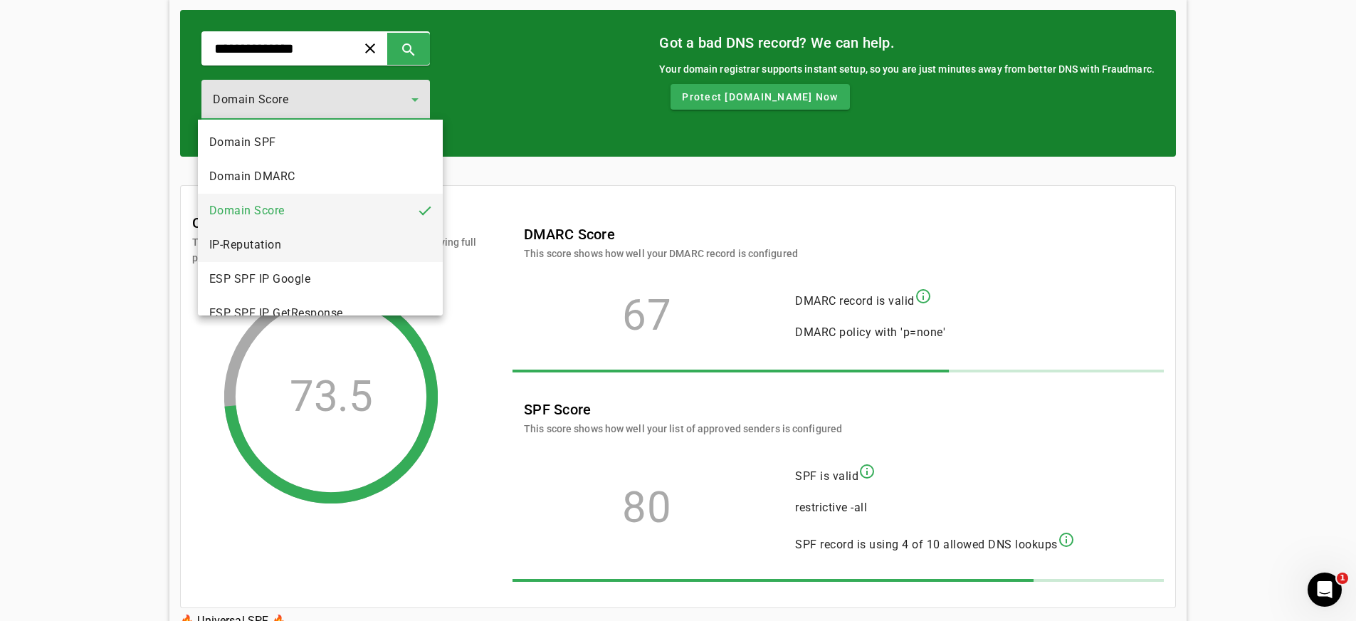
click at [297, 236] on mat-option "IP-Reputation" at bounding box center [320, 245] width 245 height 34
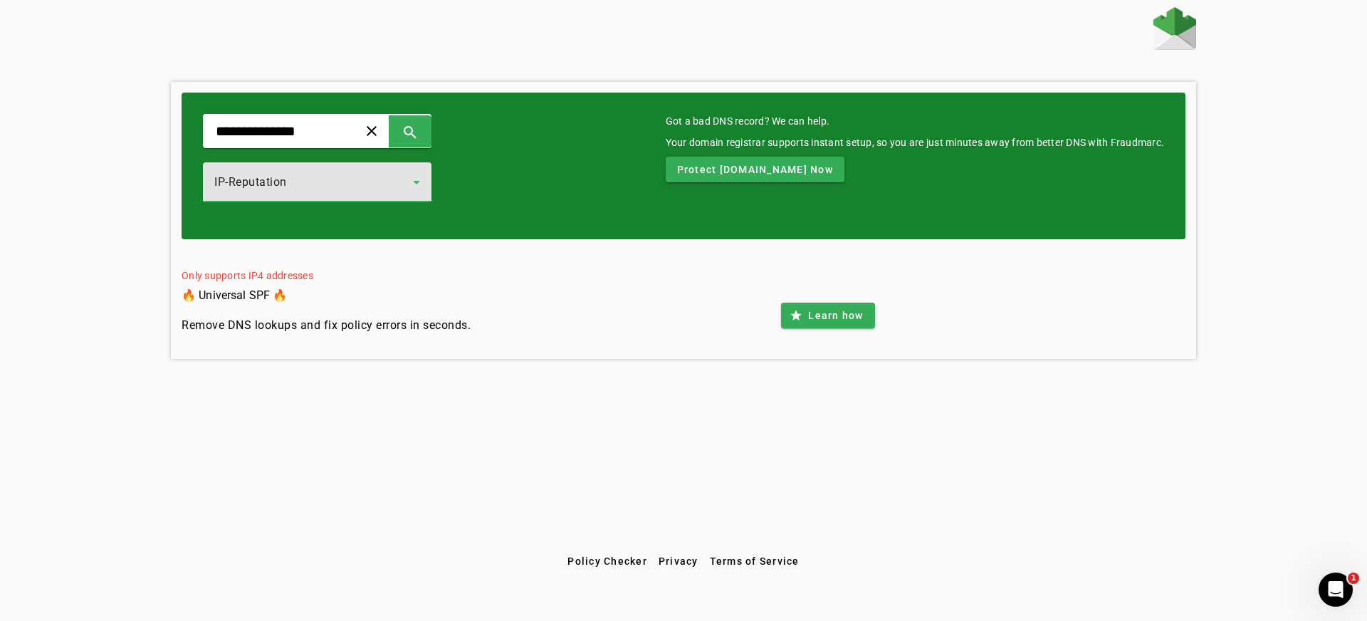
click at [319, 184] on div "IP-Reputation" at bounding box center [313, 182] width 199 height 17
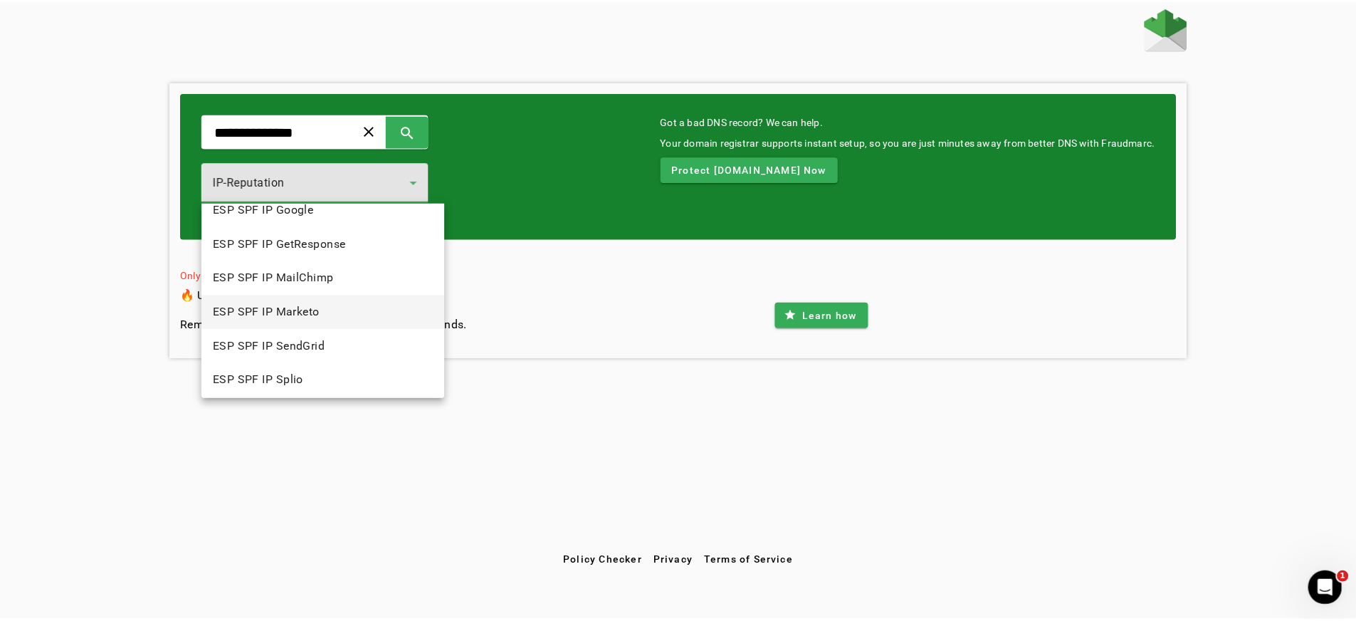
scroll to position [157, 0]
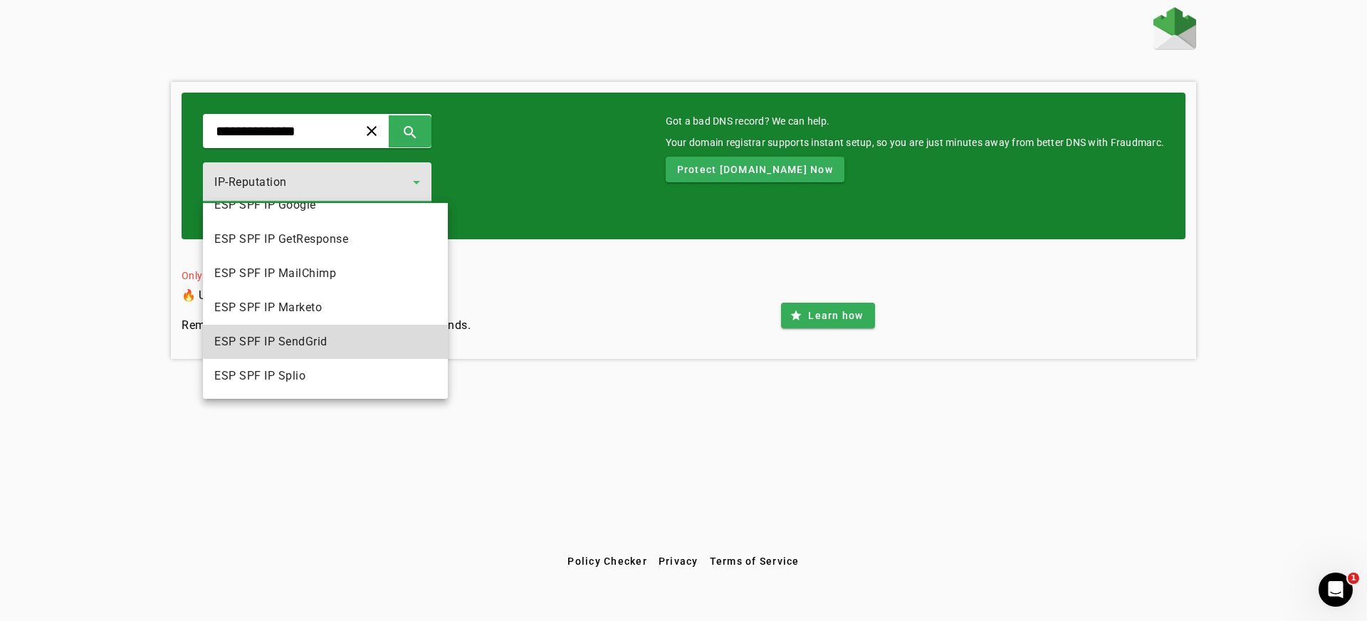
click at [332, 333] on mat-option "ESP SPF IP SendGrid" at bounding box center [325, 342] width 245 height 34
